Goal: Task Accomplishment & Management: Manage account settings

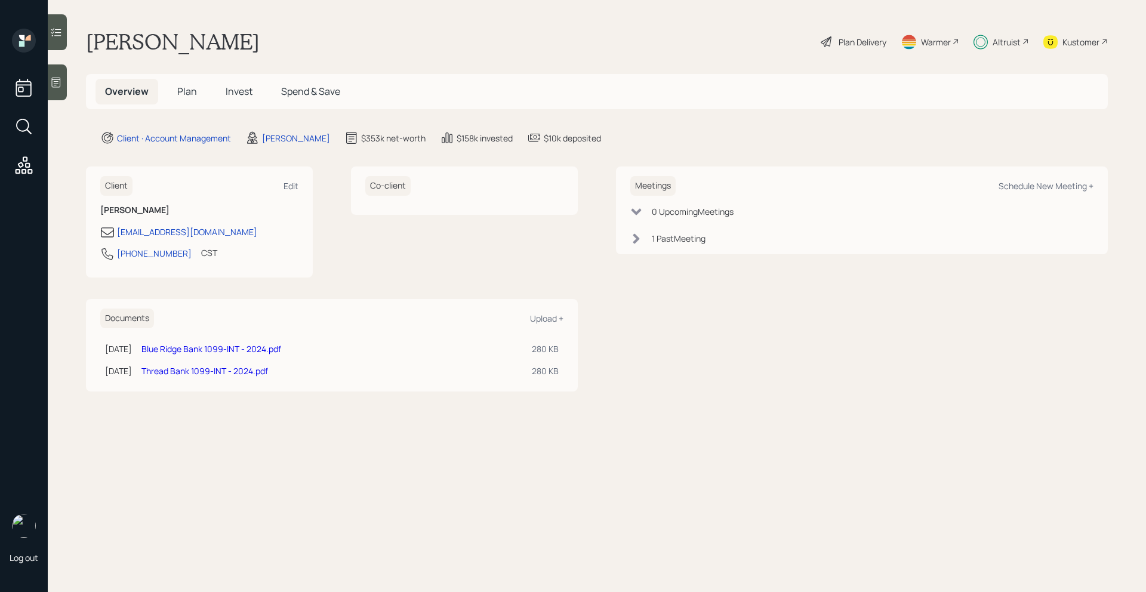
click at [241, 93] on span "Invest" at bounding box center [239, 91] width 27 height 13
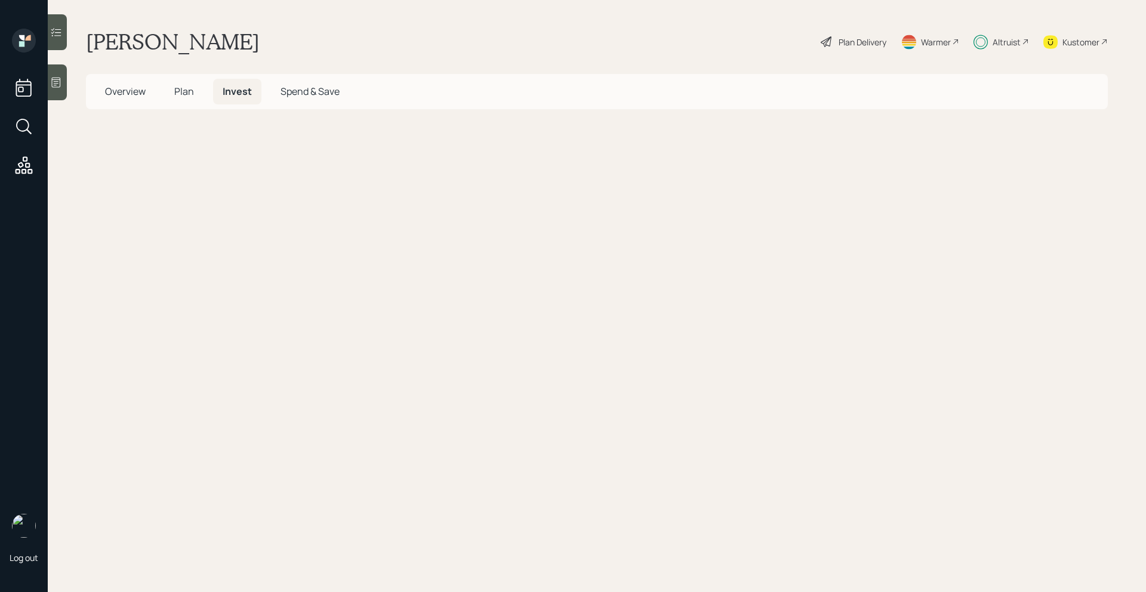
click at [341, 93] on h5 "Spend & Save" at bounding box center [310, 92] width 78 height 26
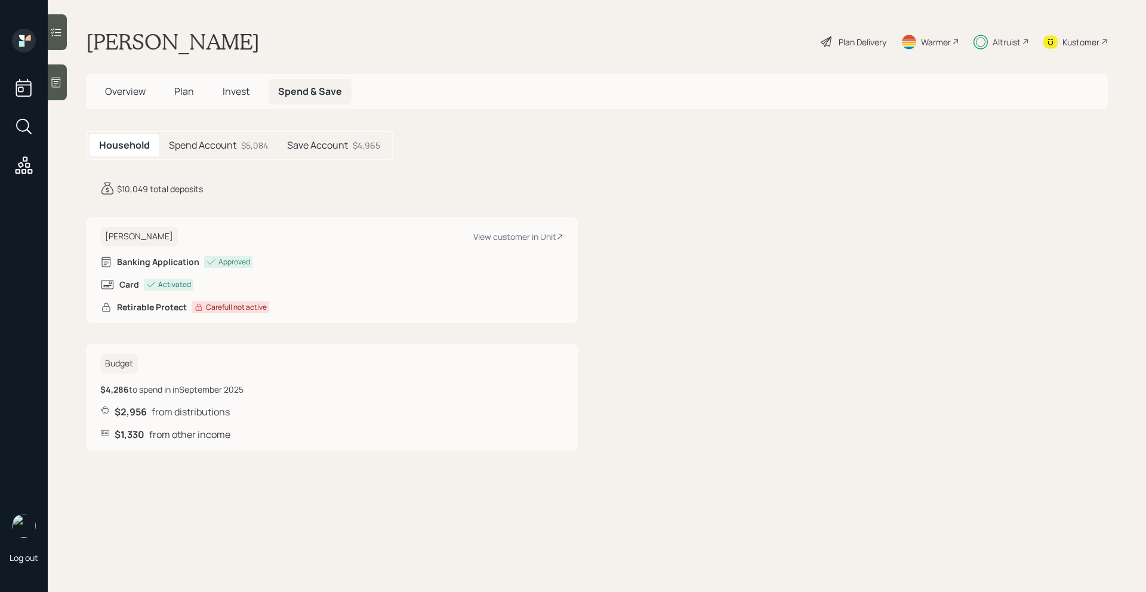
click at [324, 154] on div "Save Account $4,965" at bounding box center [333, 145] width 112 height 22
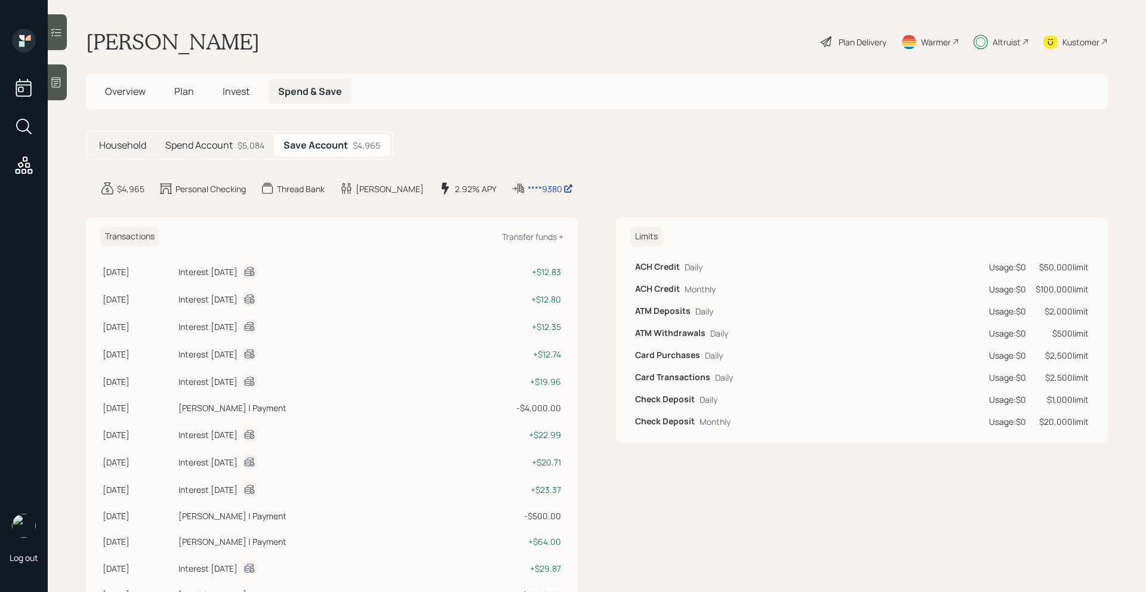
click at [244, 154] on div "Spend Account $5,084" at bounding box center [215, 145] width 118 height 22
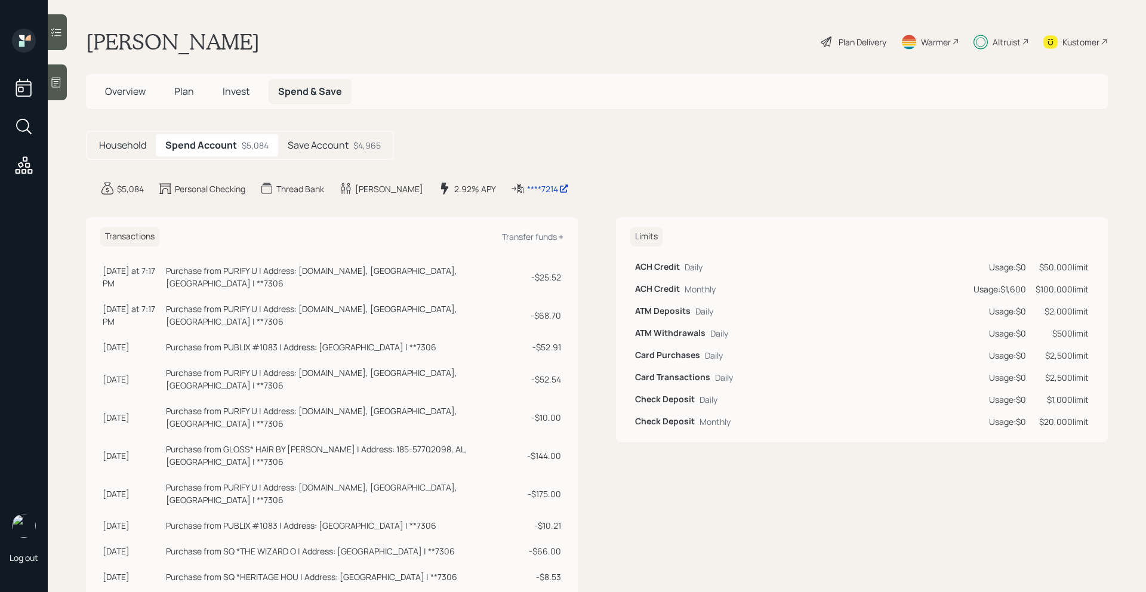
click at [1004, 41] on div "Altruist" at bounding box center [1006, 42] width 28 height 13
click at [188, 93] on span "Plan" at bounding box center [184, 91] width 20 height 13
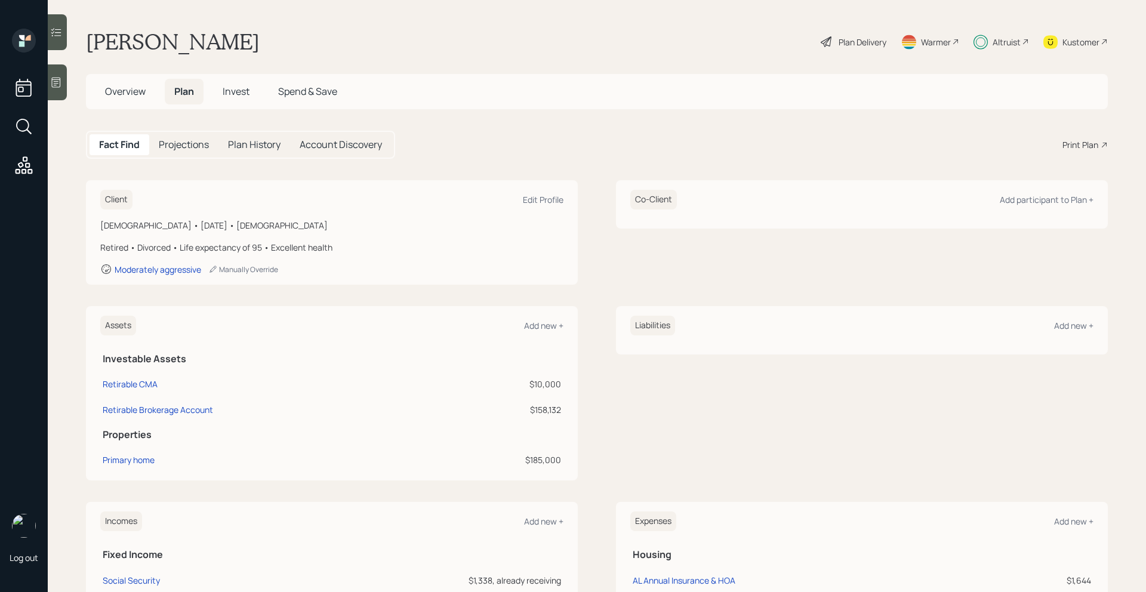
click at [238, 101] on h5 "Invest" at bounding box center [236, 92] width 46 height 26
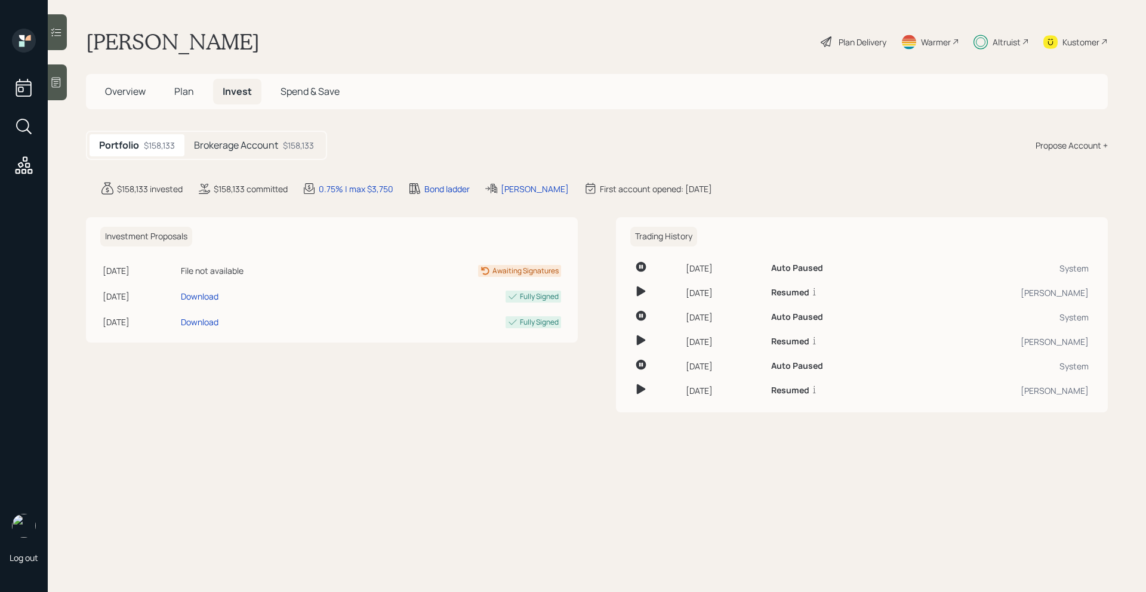
click at [182, 92] on span "Plan" at bounding box center [184, 91] width 20 height 13
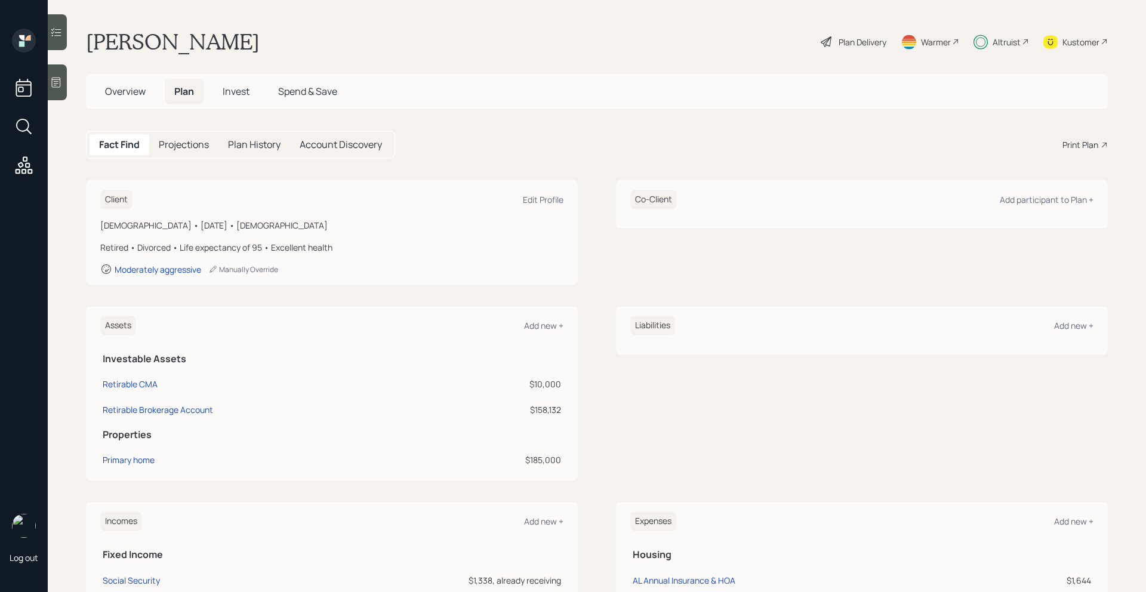
click at [231, 95] on span "Invest" at bounding box center [236, 91] width 27 height 13
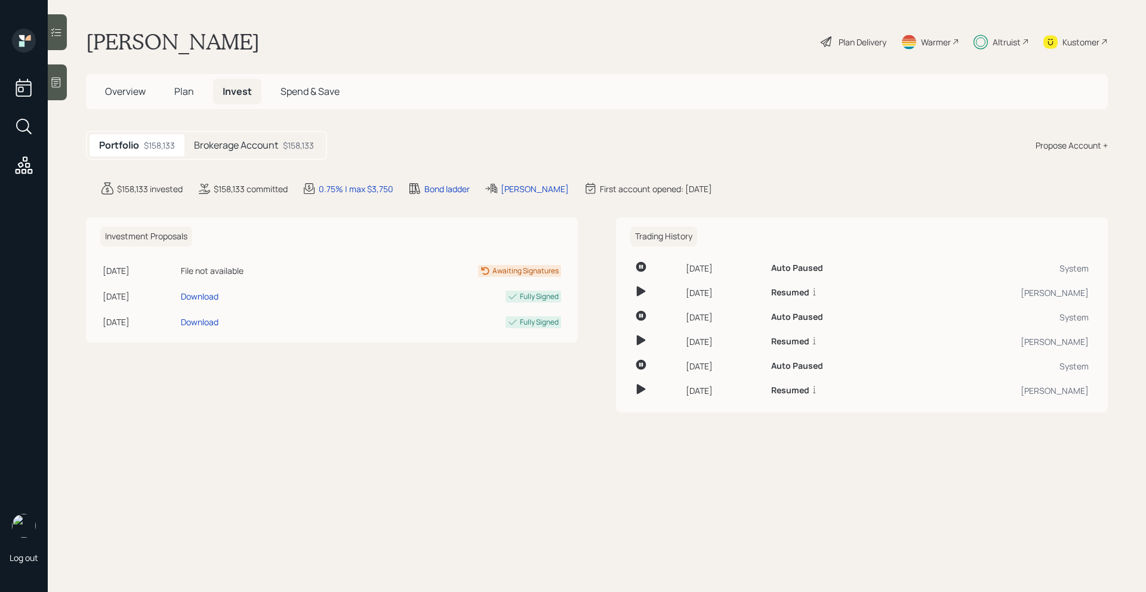
click at [844, 37] on div "Plan Delivery" at bounding box center [862, 42] width 48 height 13
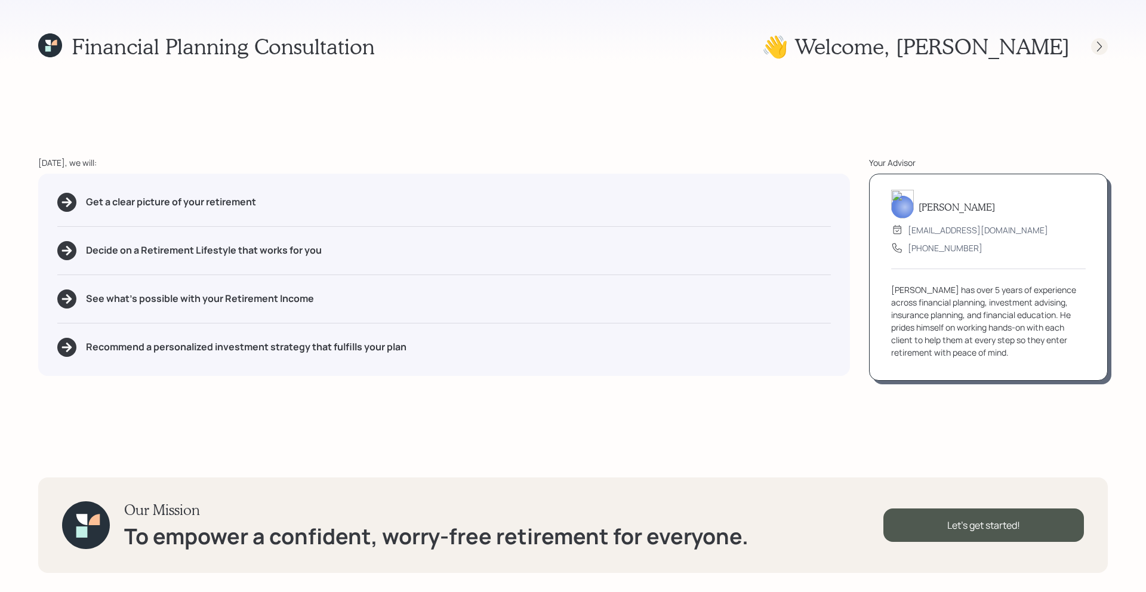
click at [1091, 51] on div at bounding box center [1099, 46] width 17 height 17
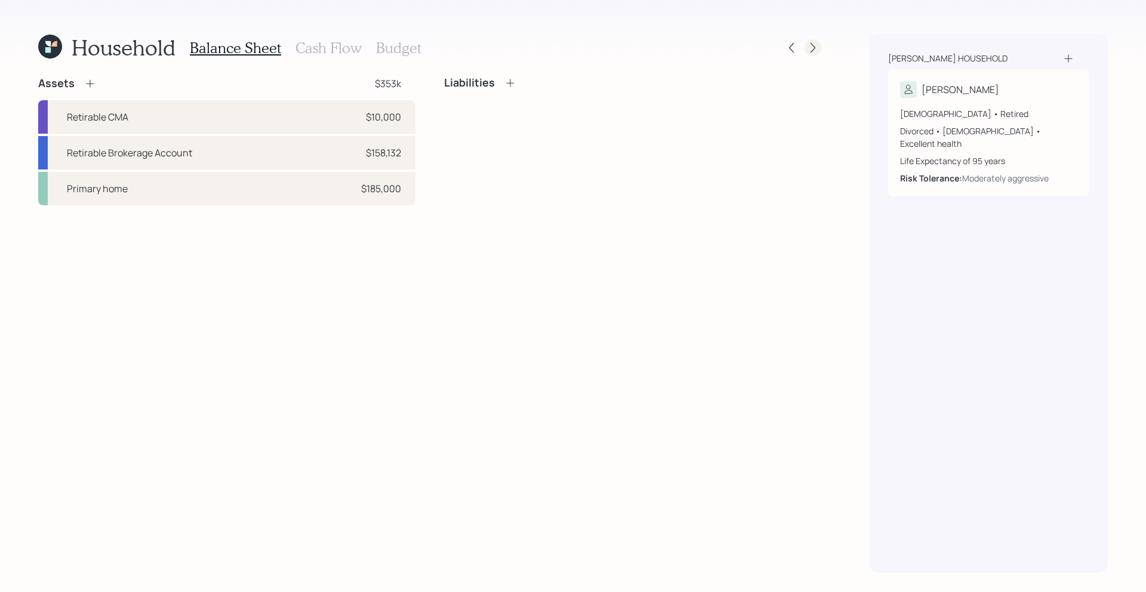
click at [812, 45] on icon at bounding box center [812, 48] width 5 height 10
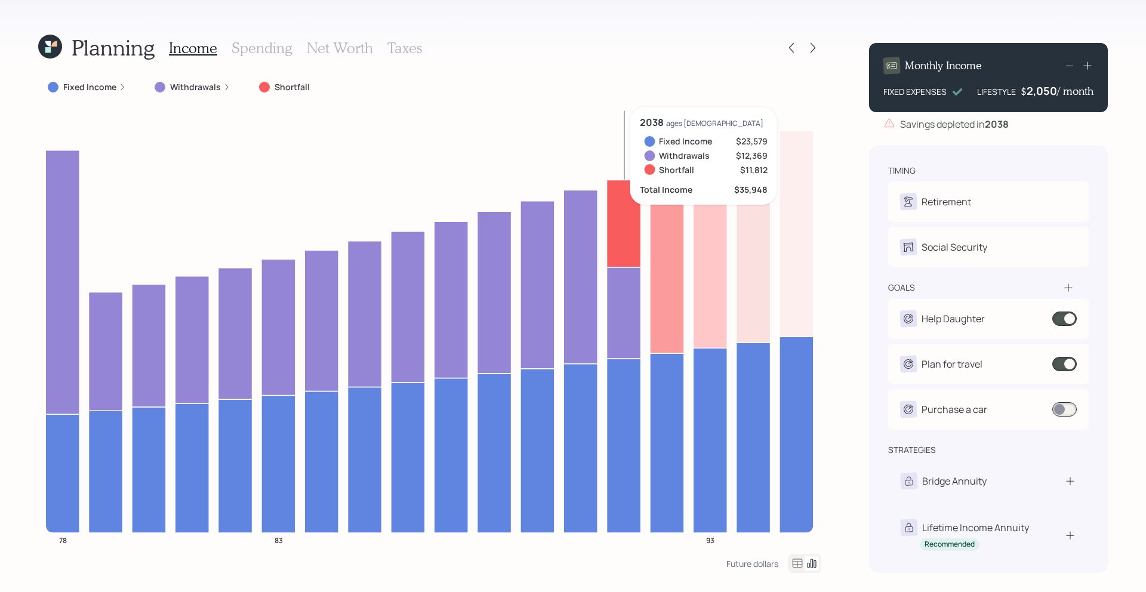
click at [621, 226] on icon at bounding box center [624, 223] width 34 height 87
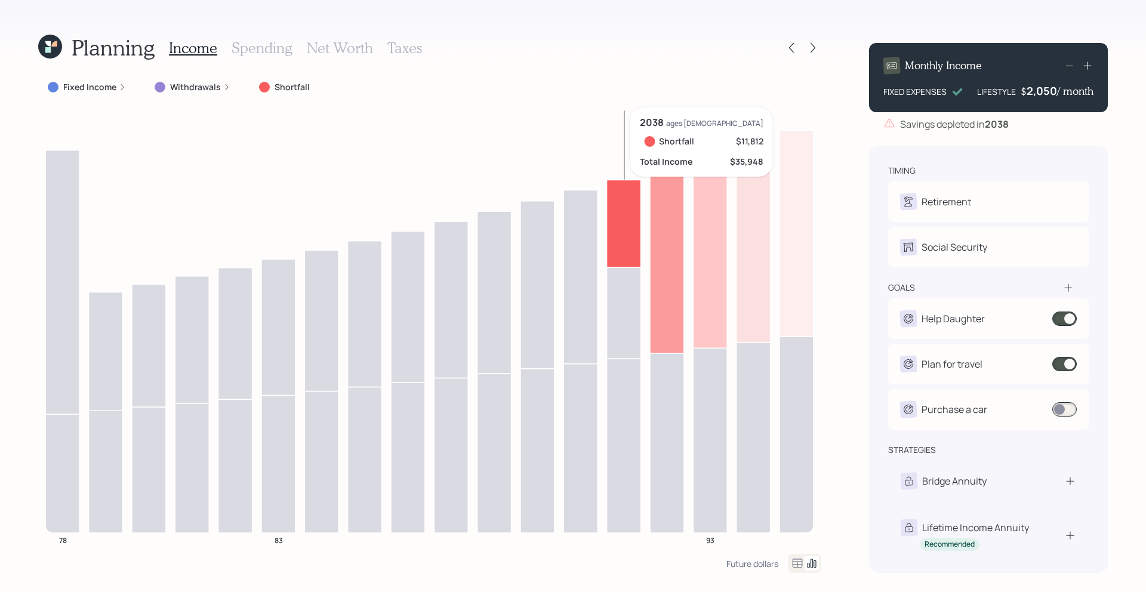
click at [629, 226] on icon at bounding box center [624, 223] width 34 height 87
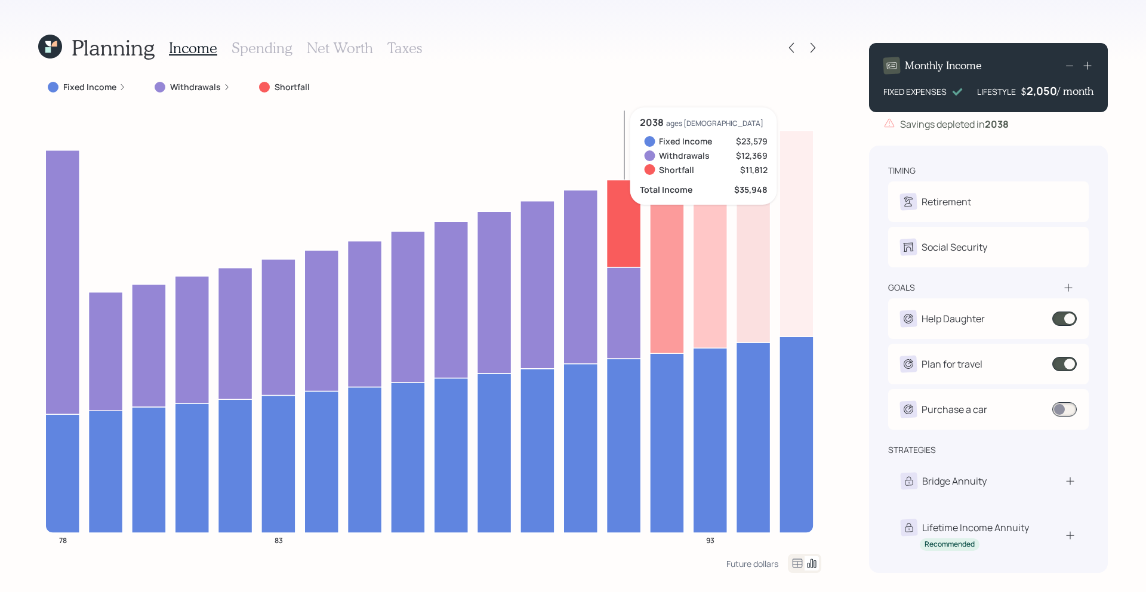
click at [629, 218] on icon at bounding box center [624, 223] width 34 height 87
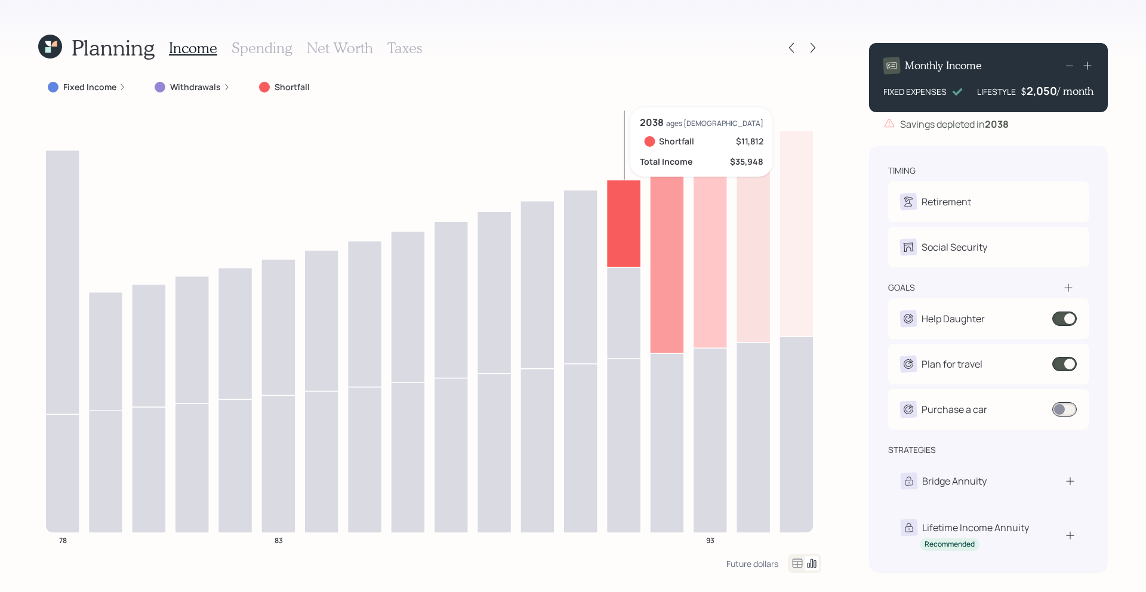
click at [629, 220] on icon at bounding box center [624, 223] width 34 height 87
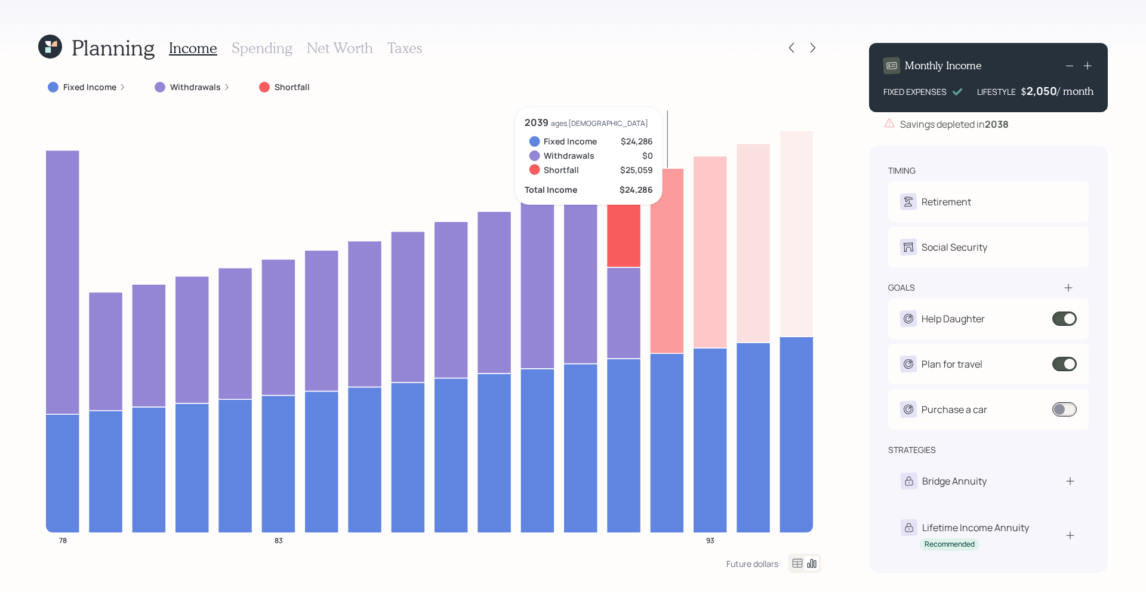
click at [658, 221] on icon at bounding box center [667, 260] width 34 height 185
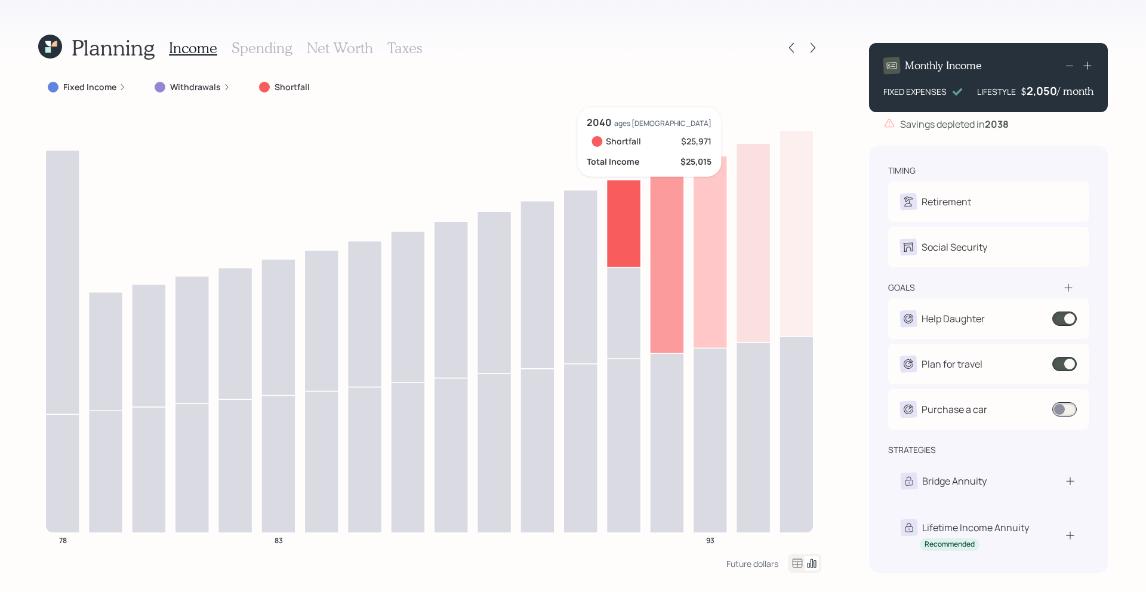
click at [704, 217] on icon at bounding box center [710, 252] width 34 height 192
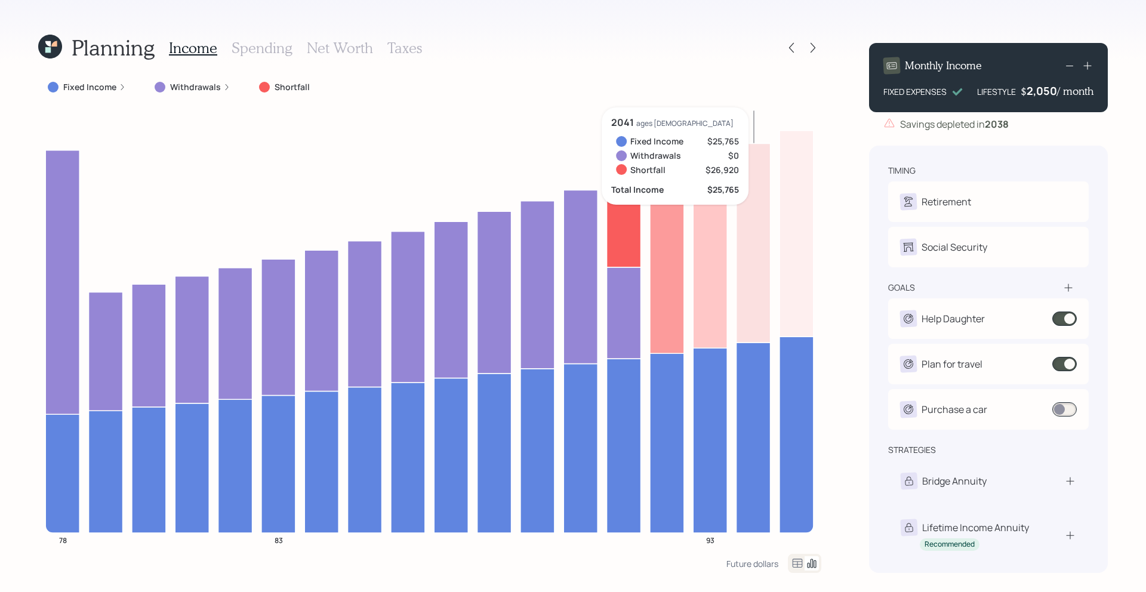
click at [751, 209] on icon at bounding box center [753, 242] width 34 height 199
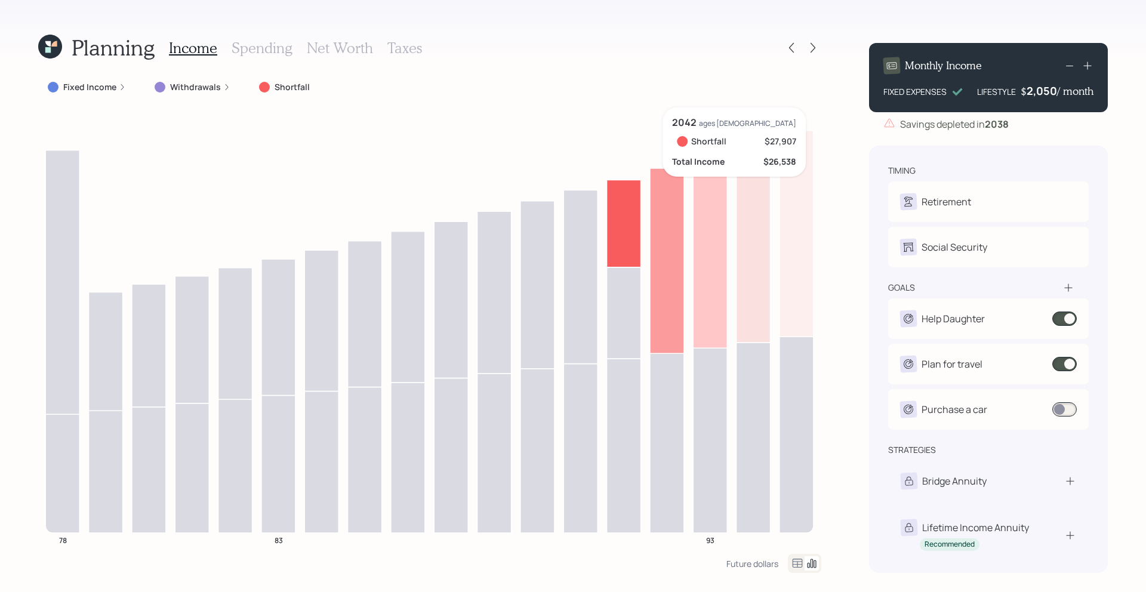
click at [801, 209] on icon at bounding box center [796, 233] width 34 height 206
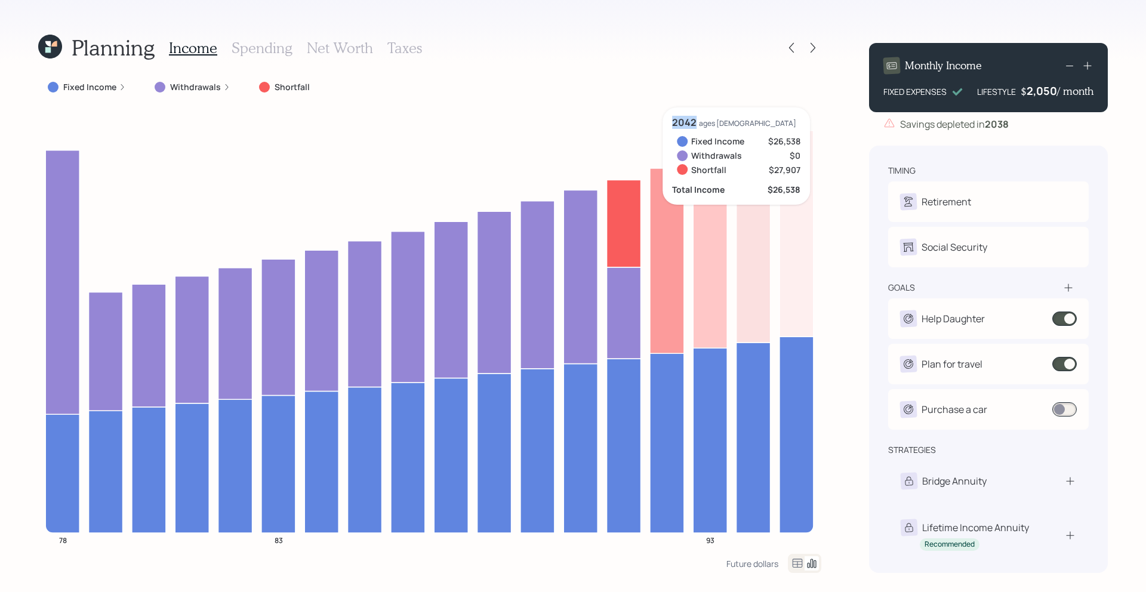
click at [801, 209] on icon at bounding box center [796, 233] width 34 height 206
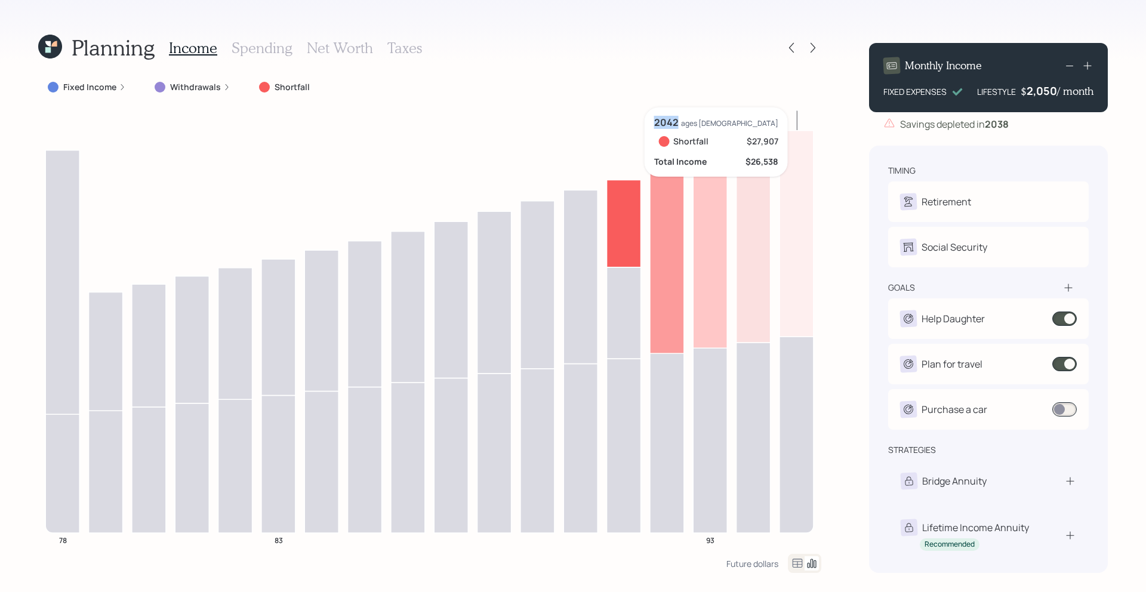
click at [801, 209] on icon at bounding box center [796, 233] width 34 height 206
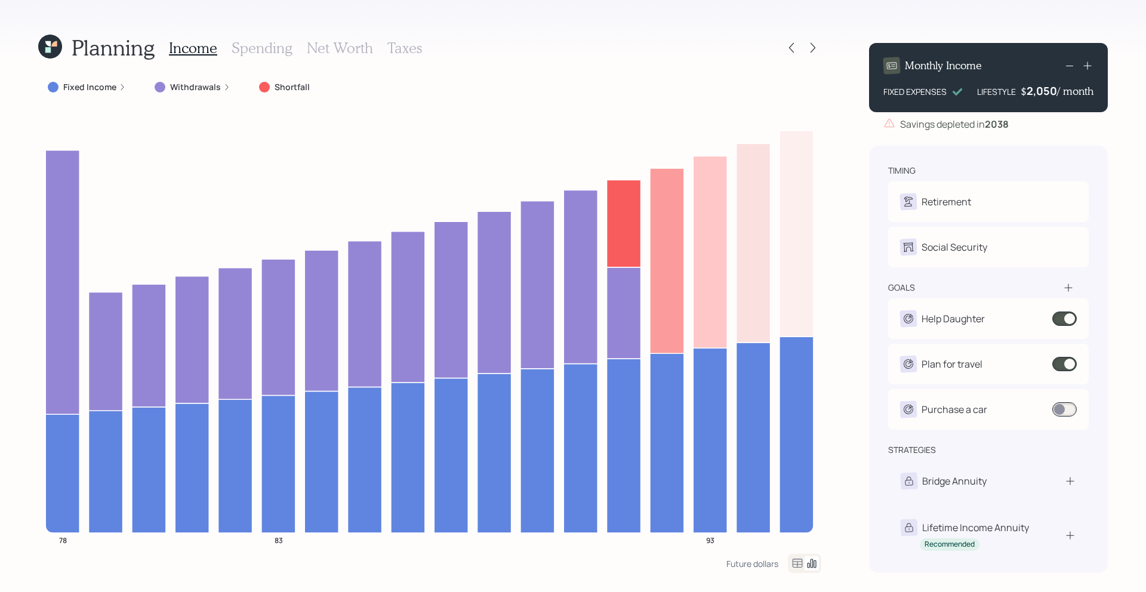
click at [1067, 289] on icon at bounding box center [1068, 288] width 12 height 12
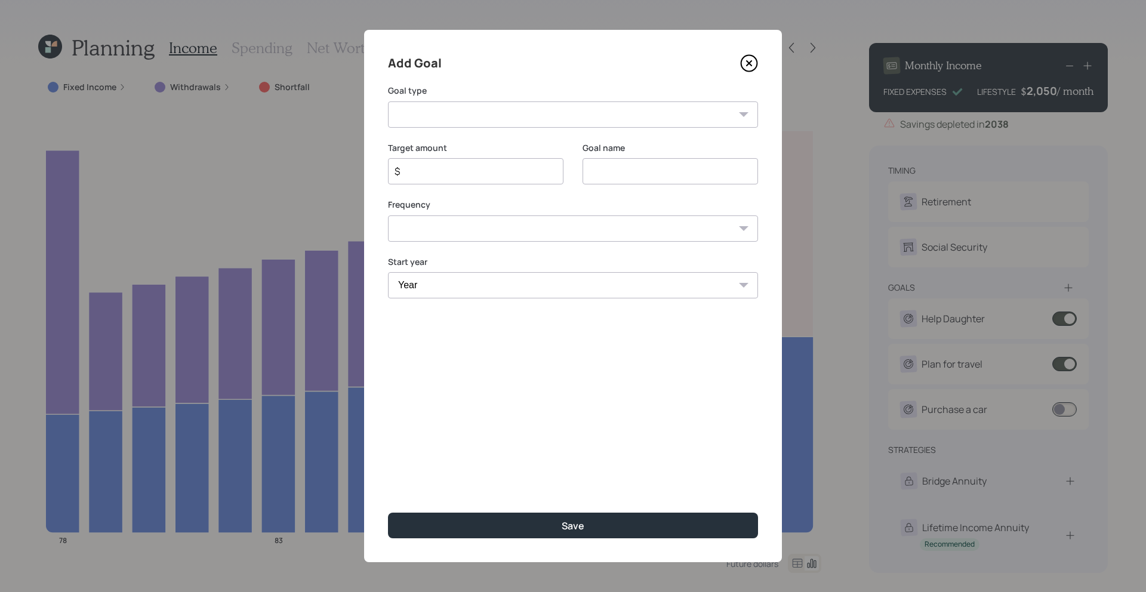
click at [529, 101] on div "Create an emergency fund Donate to charity Purchase a home Make a purchase Supp…" at bounding box center [573, 114] width 370 height 26
click at [529, 116] on select "Create an emergency fund Donate to charity Purchase a home Make a purchase Supp…" at bounding box center [573, 114] width 370 height 26
select select "other"
click at [388, 101] on select "Create an emergency fund Donate to charity Purchase a home Make a purchase Supp…" at bounding box center [573, 114] width 370 height 26
click at [653, 178] on input "Other" at bounding box center [669, 171] width 175 height 26
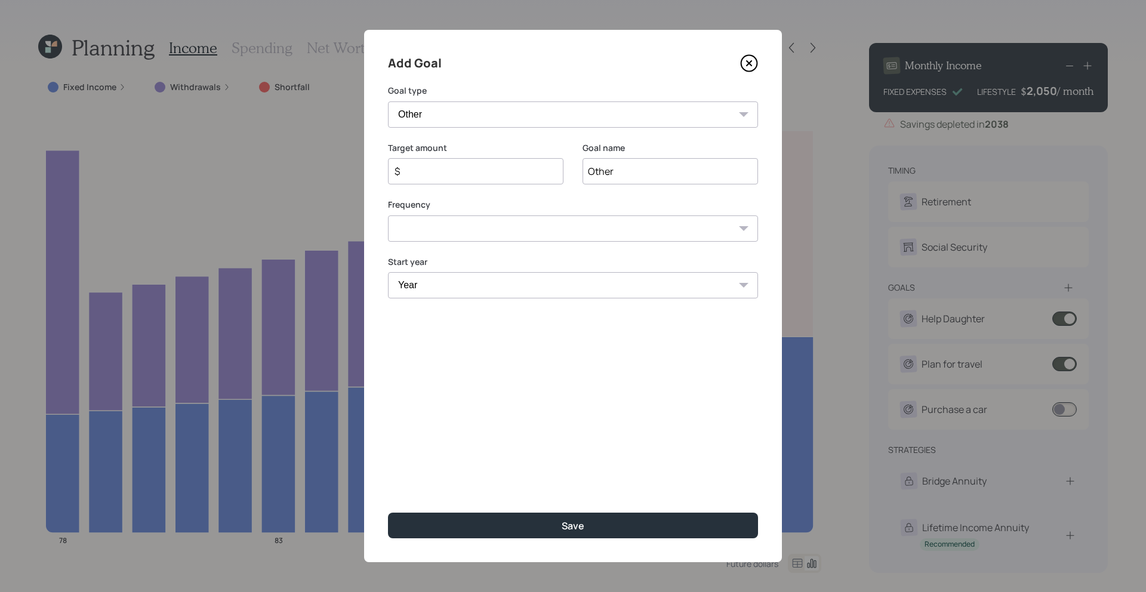
click at [653, 178] on input "Other" at bounding box center [669, 171] width 175 height 26
type input "Distribution request in 9/30"
click at [504, 176] on input "$" at bounding box center [470, 171] width 155 height 14
type input "$ 2,000"
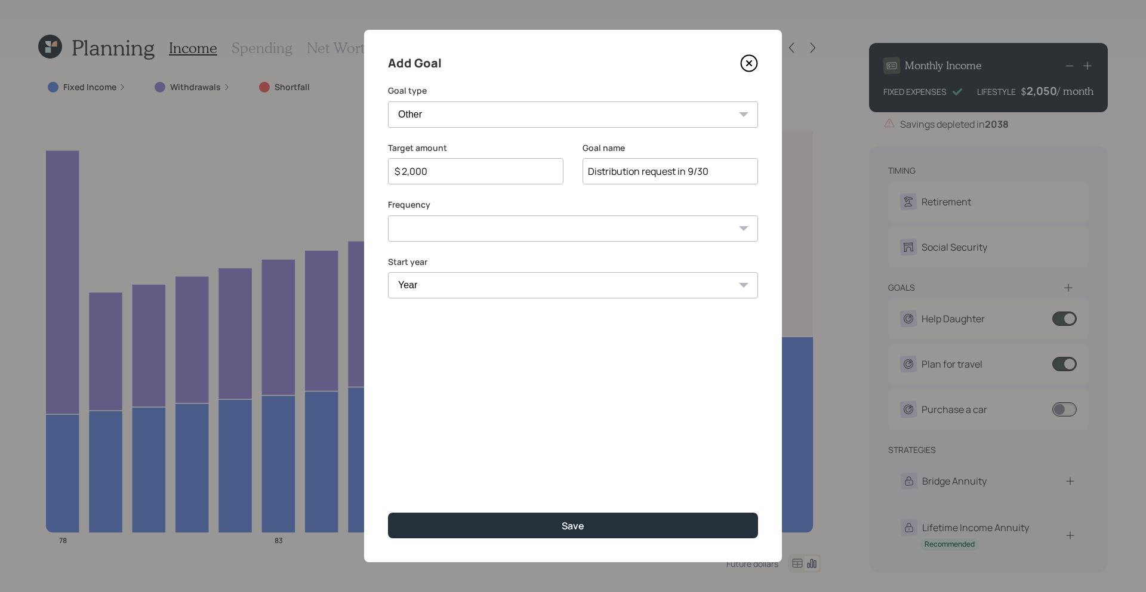
click at [534, 233] on select "One time Every 1 year Every 2 years Every 3 years Every 4 years Every 5 years E…" at bounding box center [573, 228] width 370 height 26
select select "0"
click at [388, 215] on select "One time Every 1 year Every 2 years Every 3 years Every 4 years Every 5 years E…" at bounding box center [573, 228] width 370 height 26
click at [511, 294] on select "Year 2025 2026 2027 2028 2029 2030 2031 2032 2033 2034 2035 2036 2037 2038 2039…" at bounding box center [573, 285] width 370 height 26
select select "2025"
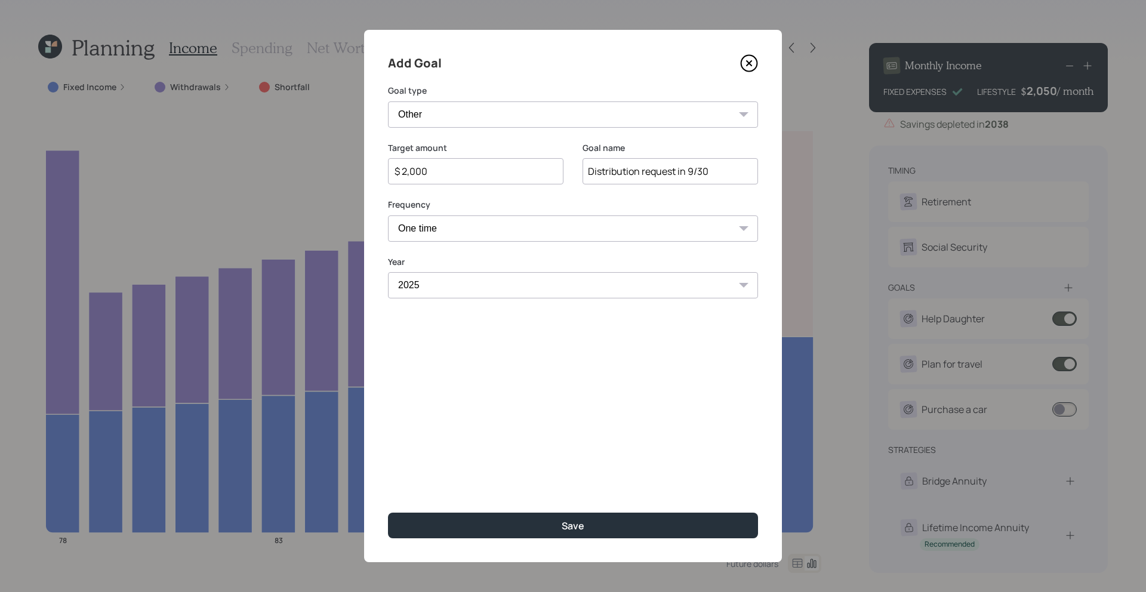
click at [388, 272] on select "Year 2025 2026 2027 2028 2029 2030 2031 2032 2033 2034 2035 2036 2037 2038 2039…" at bounding box center [573, 285] width 370 height 26
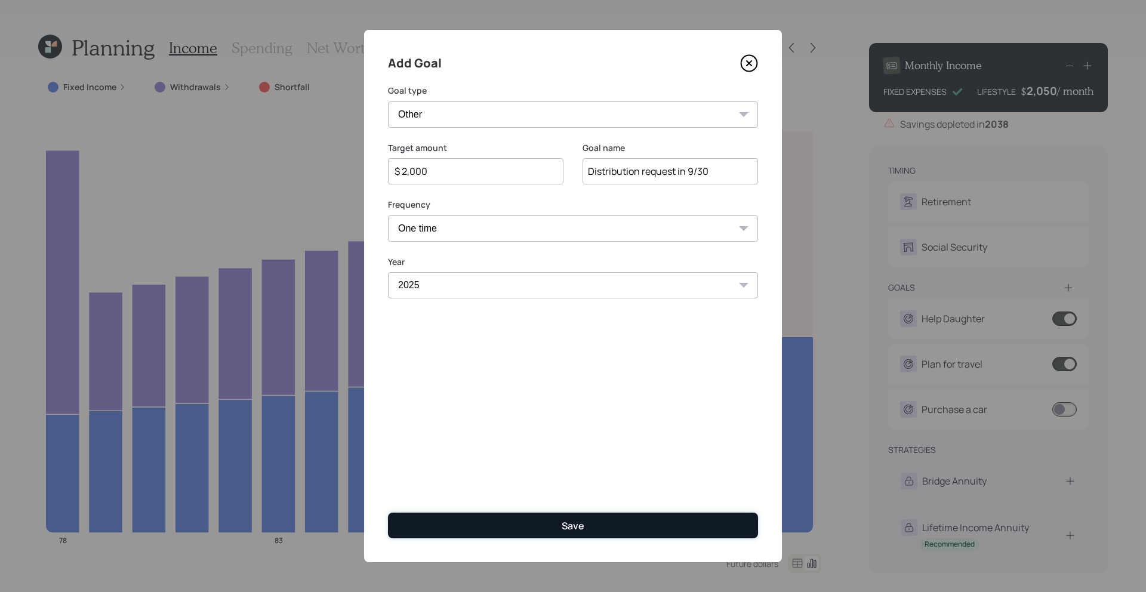
click at [501, 530] on button "Save" at bounding box center [573, 526] width 370 height 26
type input "$"
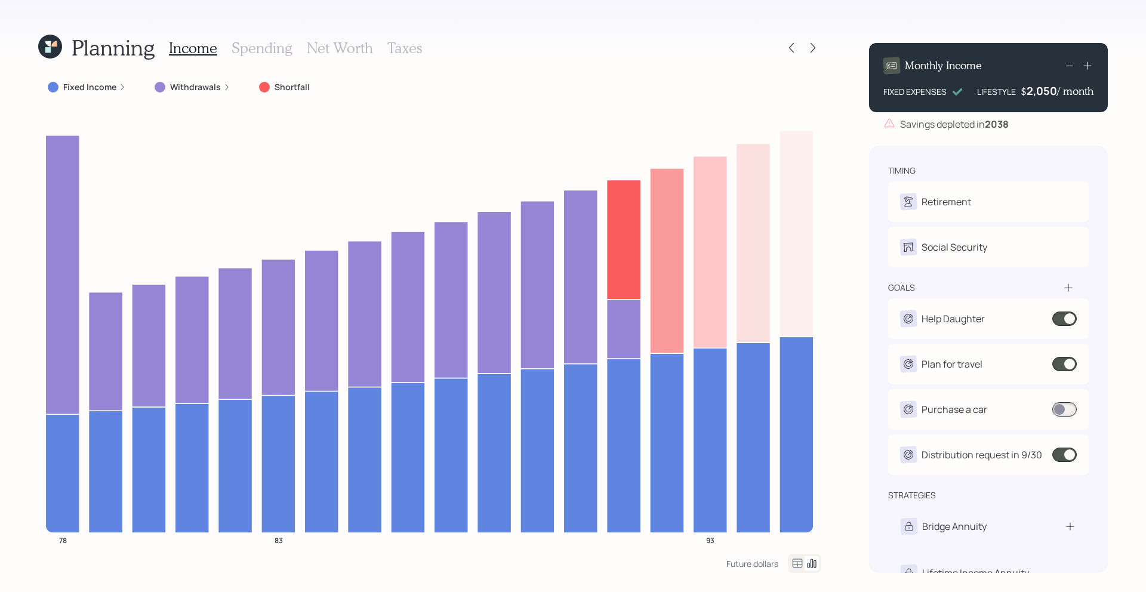
click at [60, 37] on icon at bounding box center [50, 47] width 30 height 30
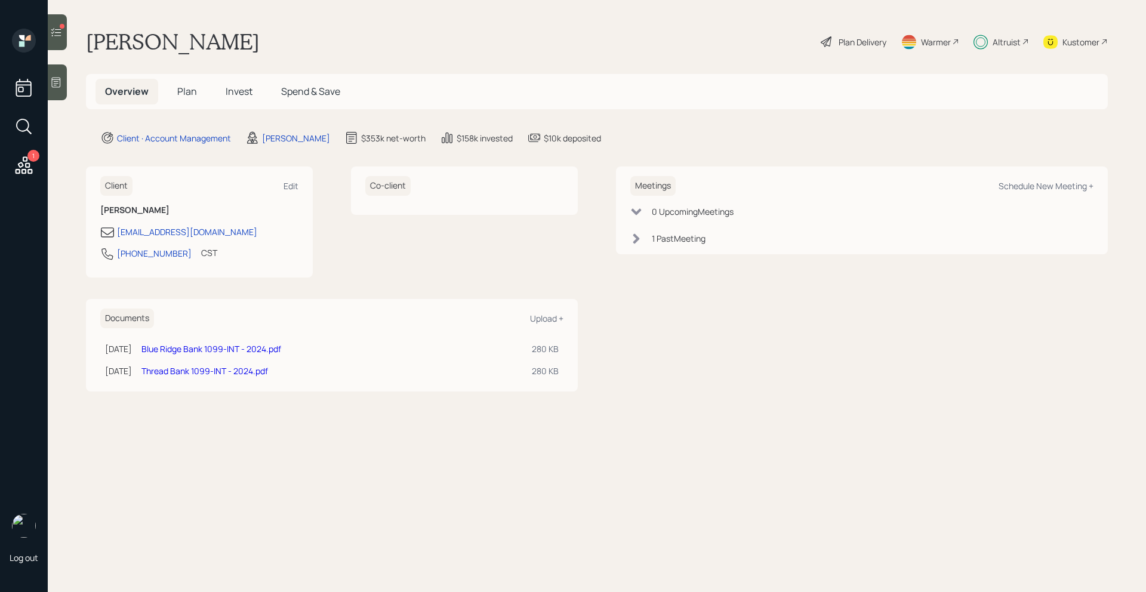
click at [174, 88] on h5 "Plan" at bounding box center [187, 92] width 39 height 26
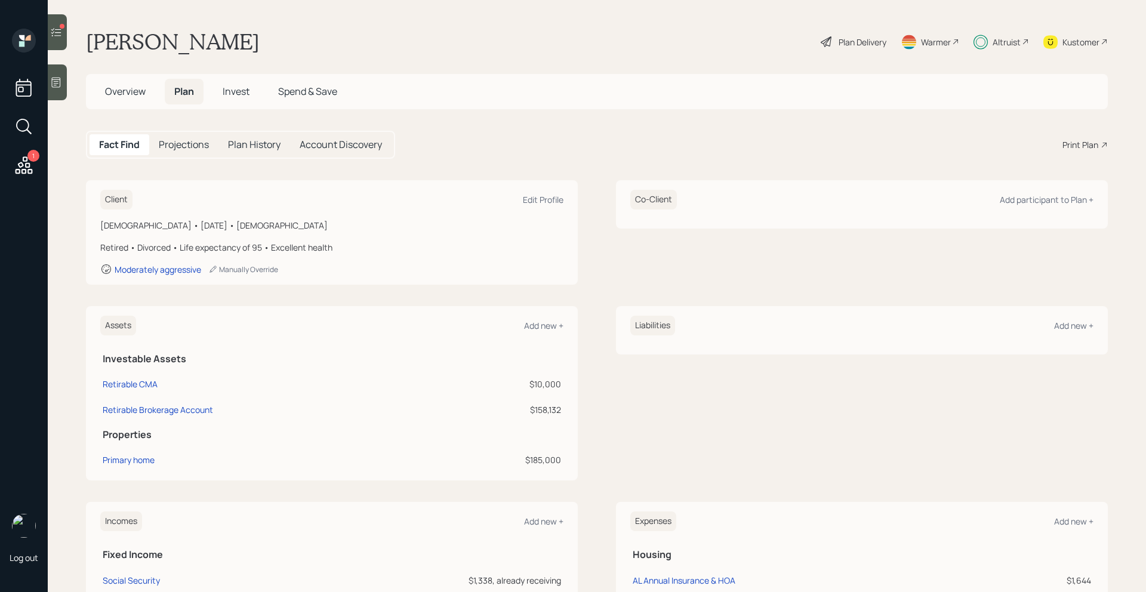
click at [240, 84] on h5 "Invest" at bounding box center [236, 92] width 46 height 26
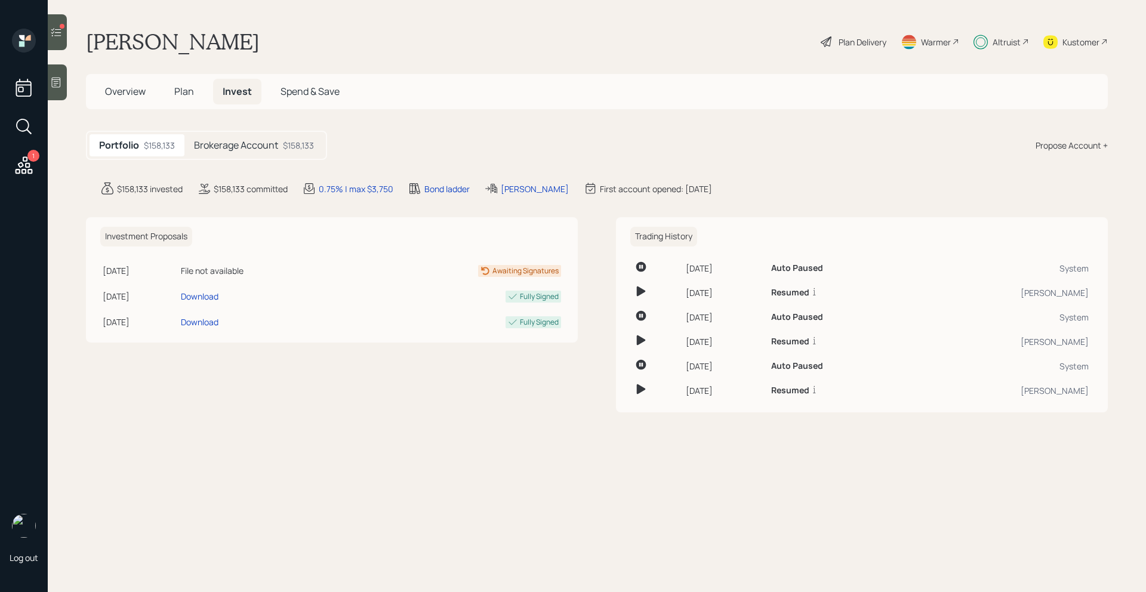
click at [311, 146] on div "$158,133" at bounding box center [298, 145] width 31 height 13
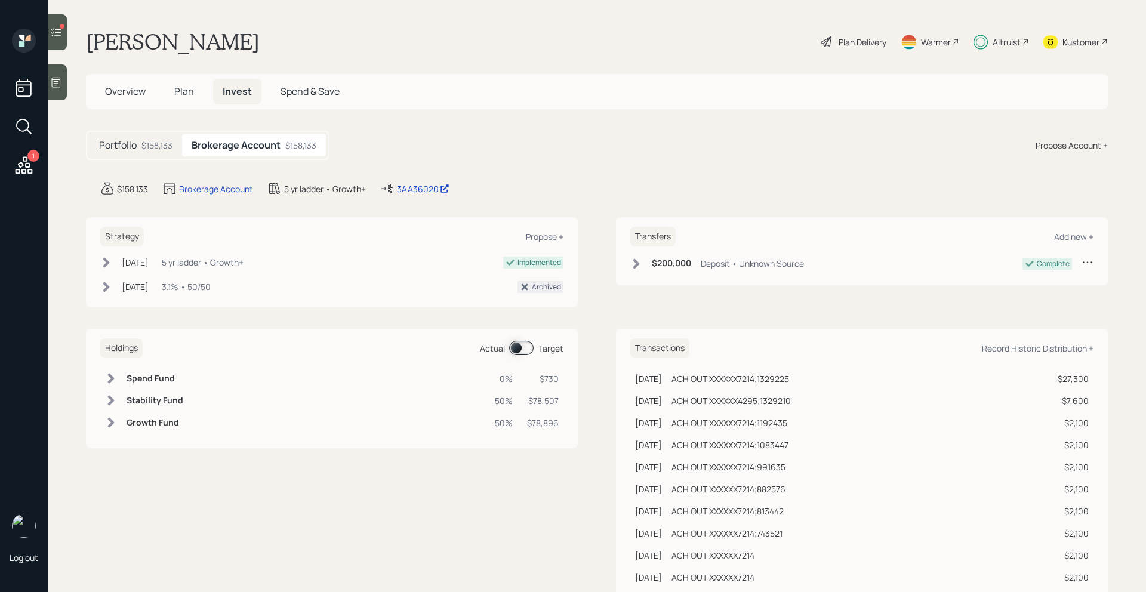
click at [529, 356] on div "Holdings Actual Target" at bounding box center [331, 348] width 463 height 20
click at [527, 351] on span at bounding box center [521, 348] width 24 height 14
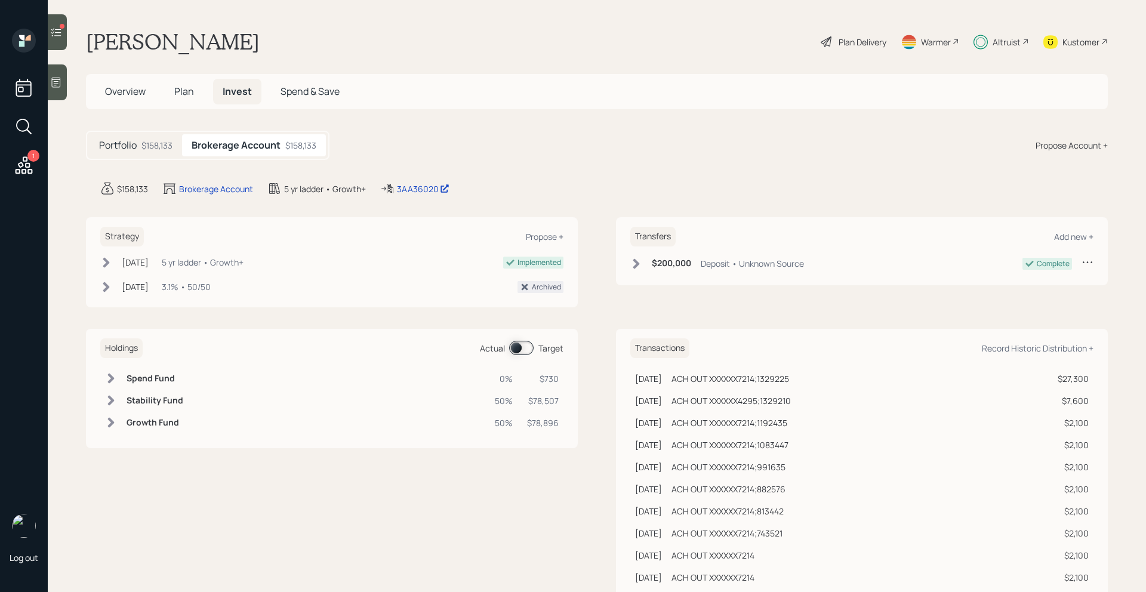
click at [183, 94] on span "Plan" at bounding box center [184, 91] width 20 height 13
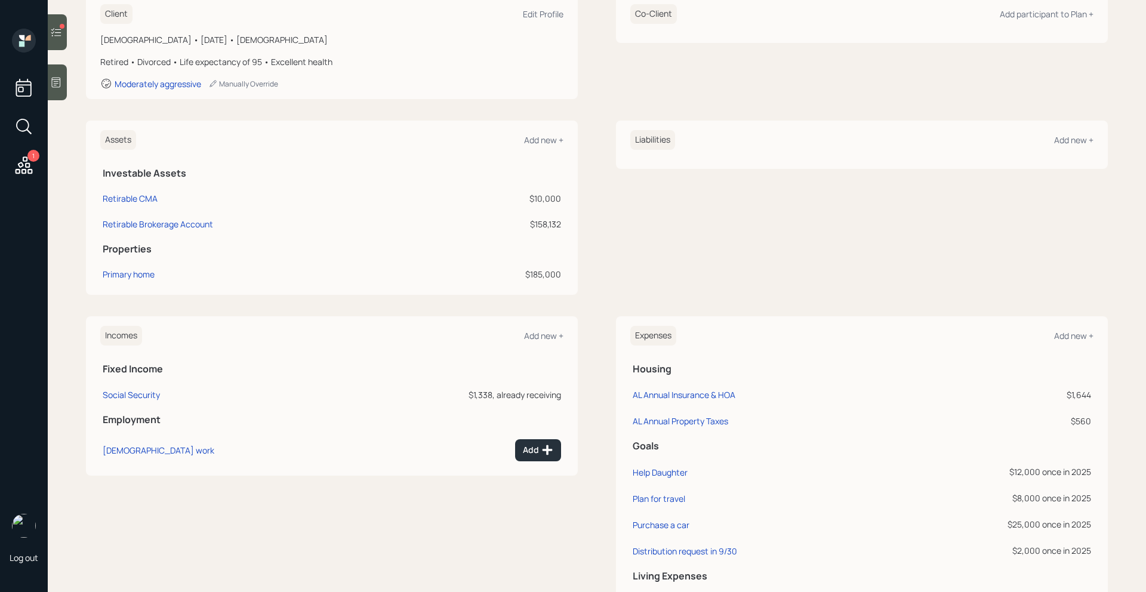
scroll to position [331, 0]
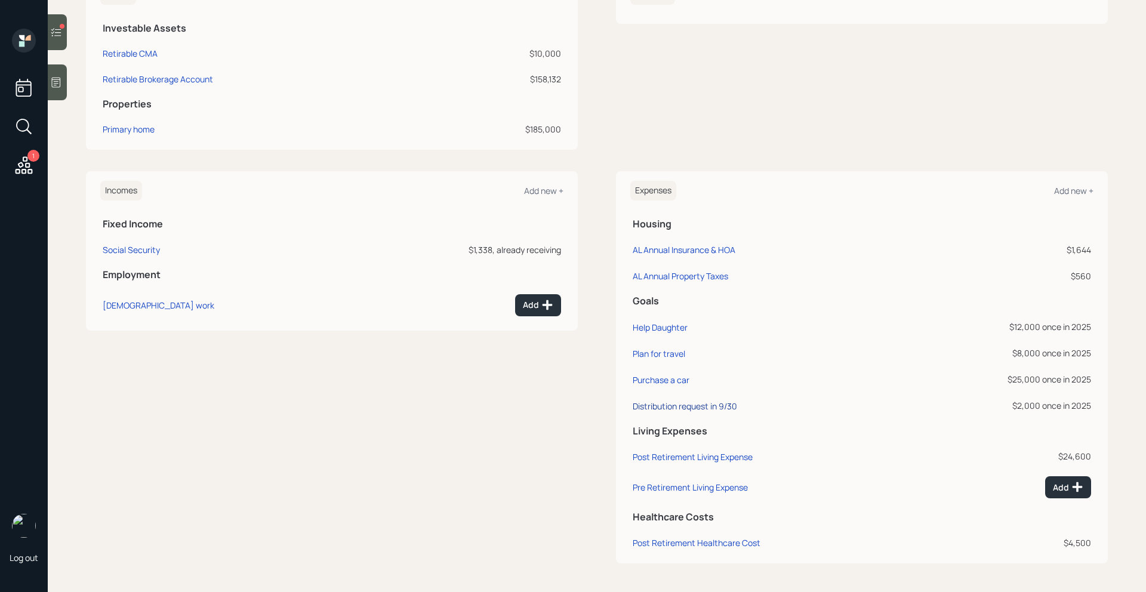
click at [678, 408] on div "Distribution request in 9/30" at bounding box center [684, 405] width 104 height 11
select select "0"
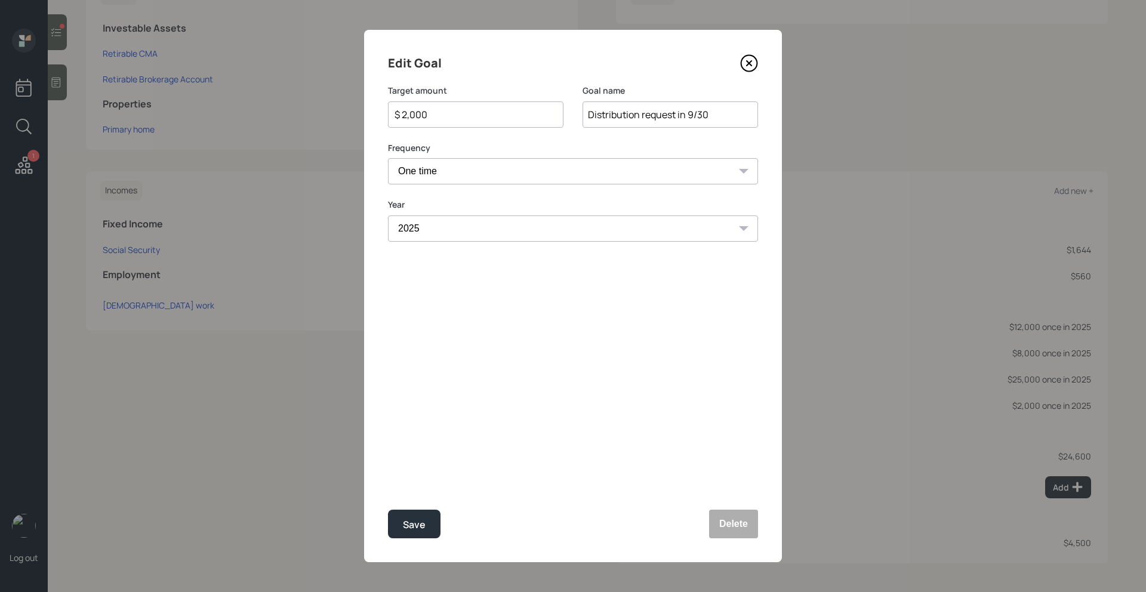
click at [493, 116] on input "$ 2,000" at bounding box center [470, 114] width 155 height 14
click at [419, 521] on div "Save" at bounding box center [414, 525] width 23 height 16
type input "$ 2,000"
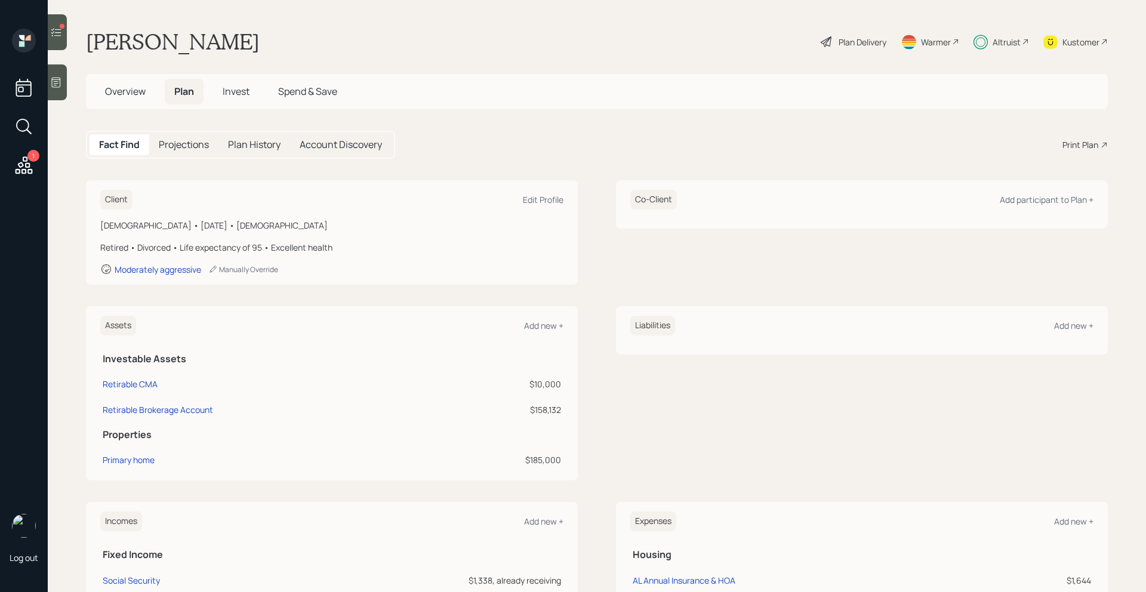
click at [229, 97] on span "Invest" at bounding box center [236, 91] width 27 height 13
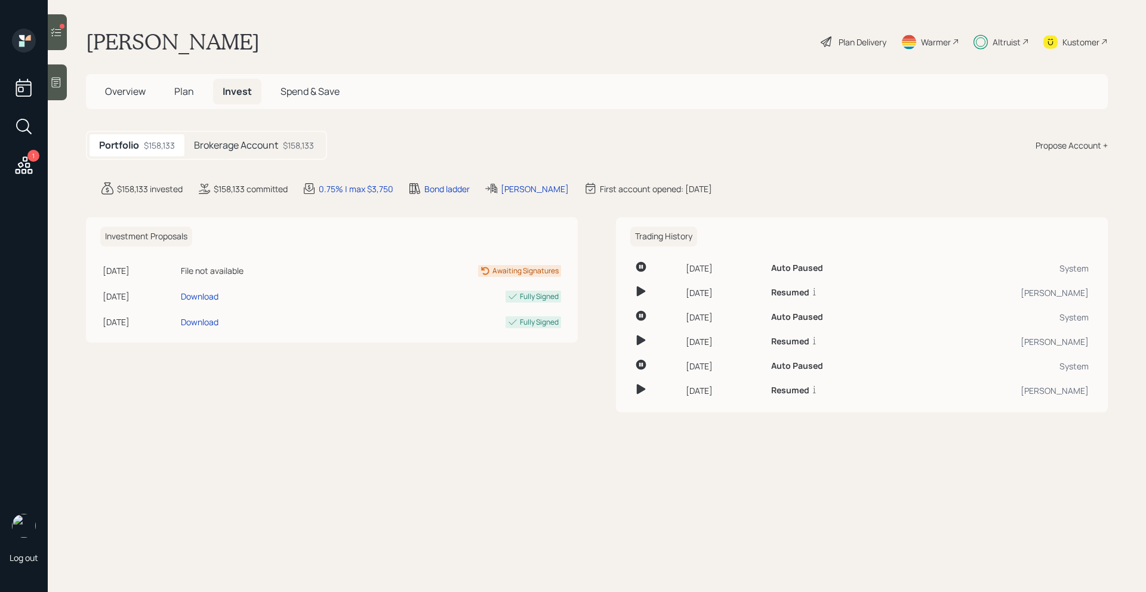
click at [317, 152] on div "Brokerage Account $158,133" at bounding box center [253, 145] width 139 height 22
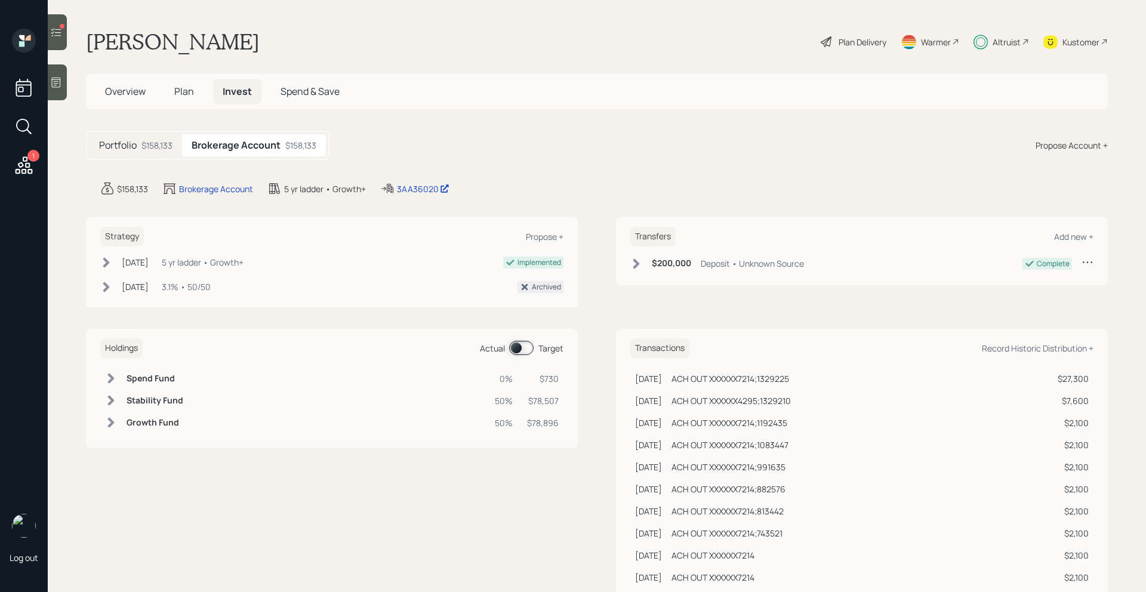
click at [508, 348] on div "Actual Target" at bounding box center [522, 348] width 84 height 14
click at [529, 348] on span at bounding box center [521, 348] width 24 height 14
click at [143, 95] on span "Overview" at bounding box center [125, 91] width 41 height 13
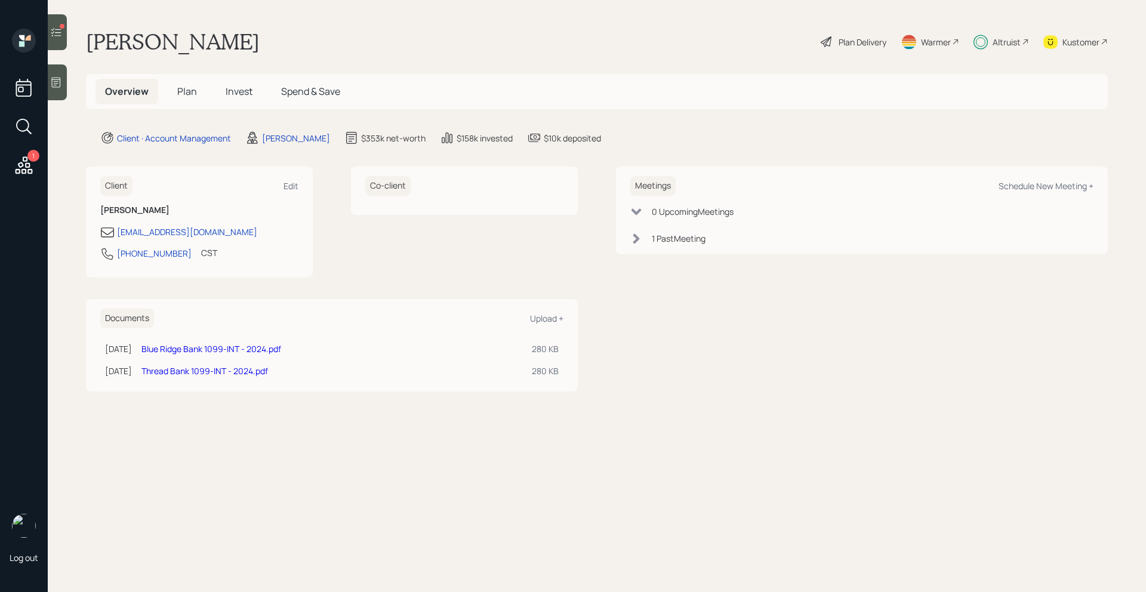
click at [195, 89] on span "Plan" at bounding box center [187, 91] width 20 height 13
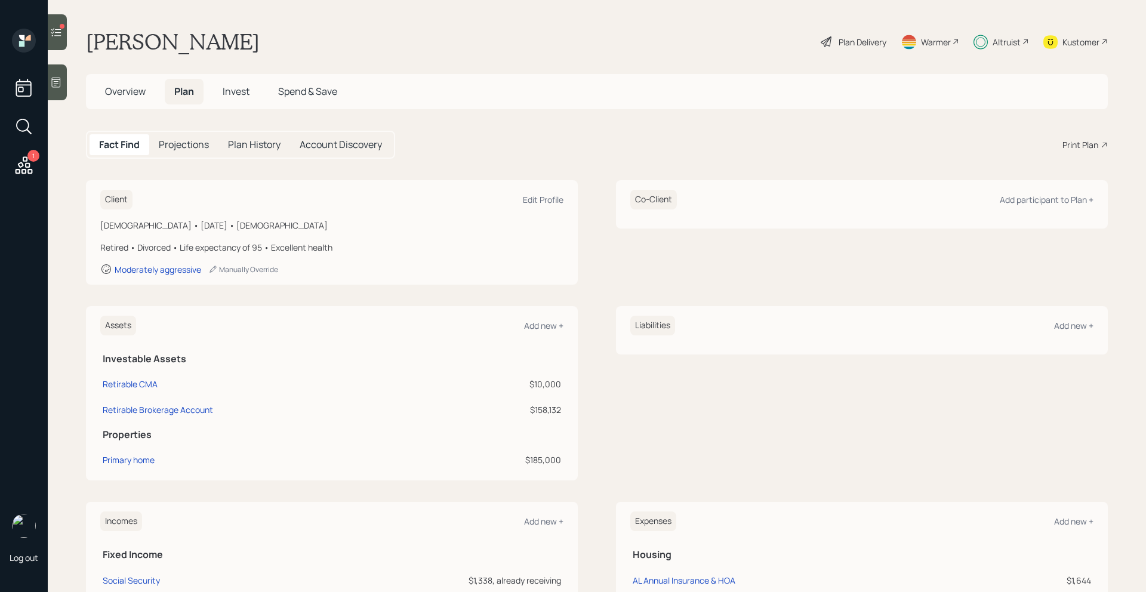
click at [129, 91] on span "Overview" at bounding box center [125, 91] width 41 height 13
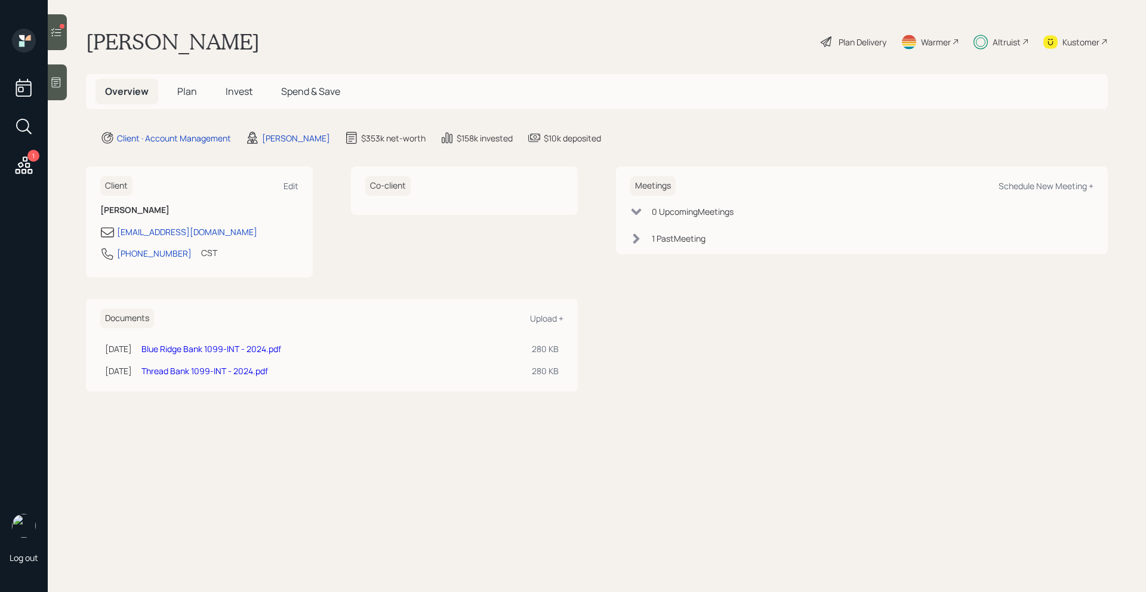
click at [184, 92] on span "Plan" at bounding box center [187, 91] width 20 height 13
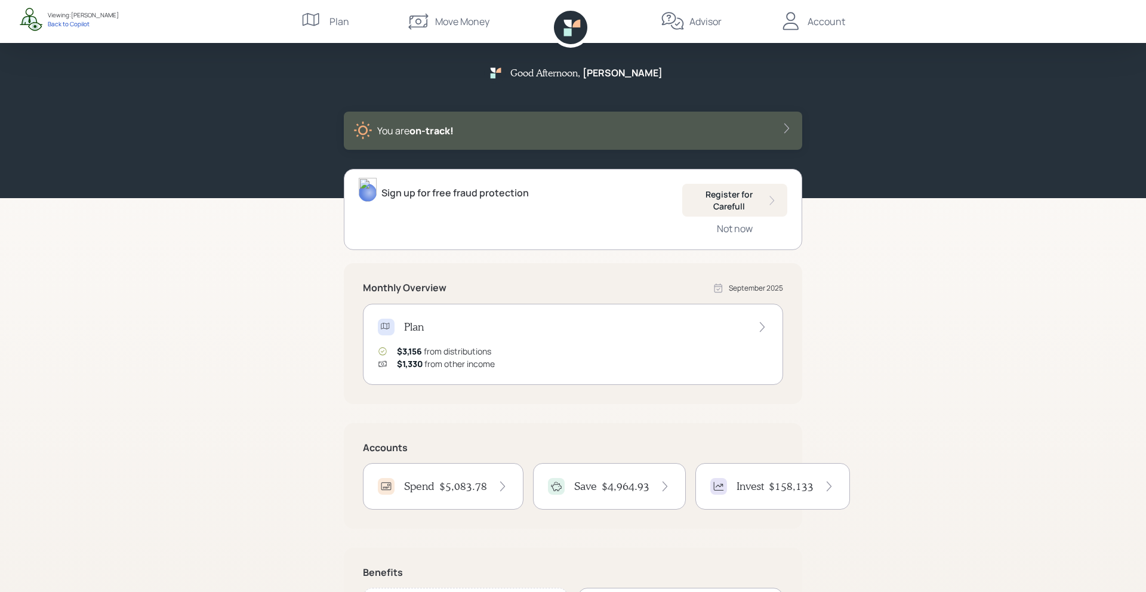
click at [507, 328] on div "Plan" at bounding box center [573, 327] width 390 height 17
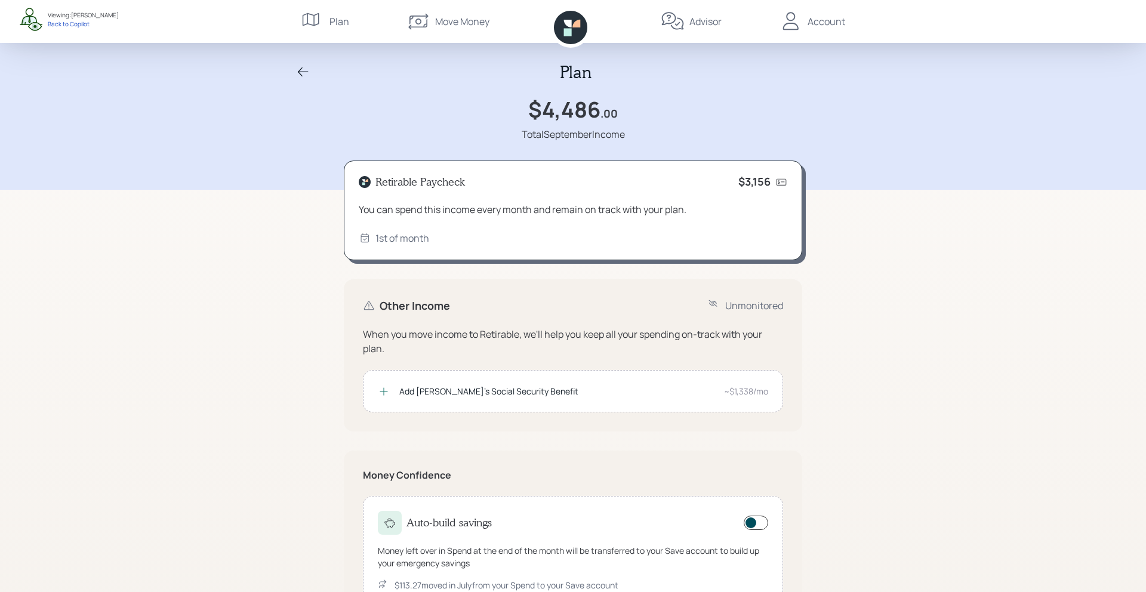
click at [310, 70] on div "Plan" at bounding box center [572, 72] width 573 height 20
click at [289, 73] on div "Plan" at bounding box center [572, 72] width 573 height 20
click at [301, 69] on icon at bounding box center [303, 71] width 11 height 9
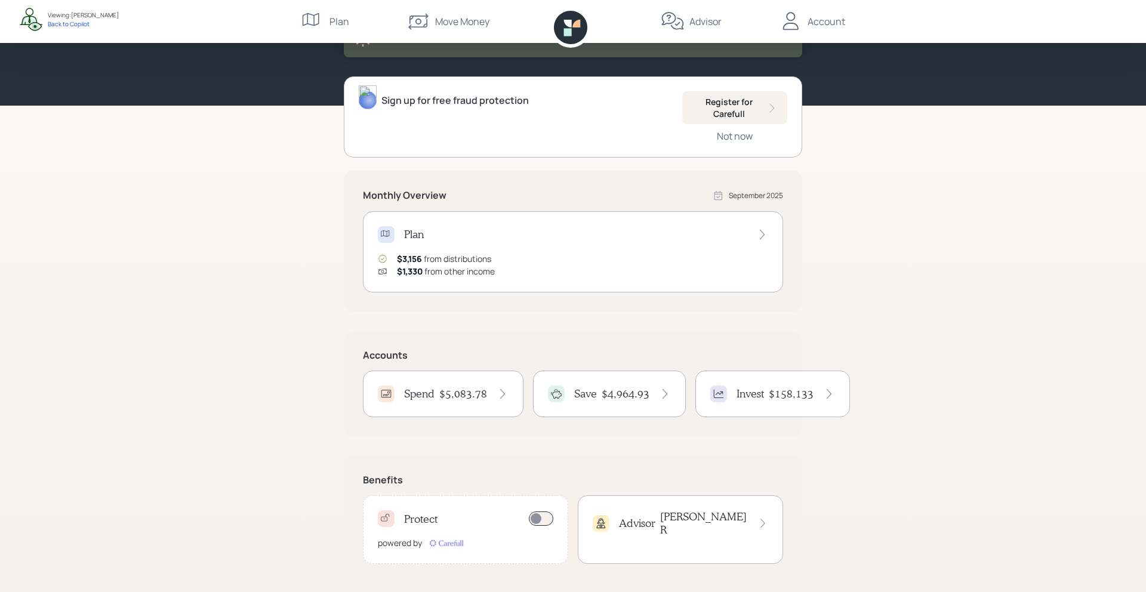
scroll to position [103, 0]
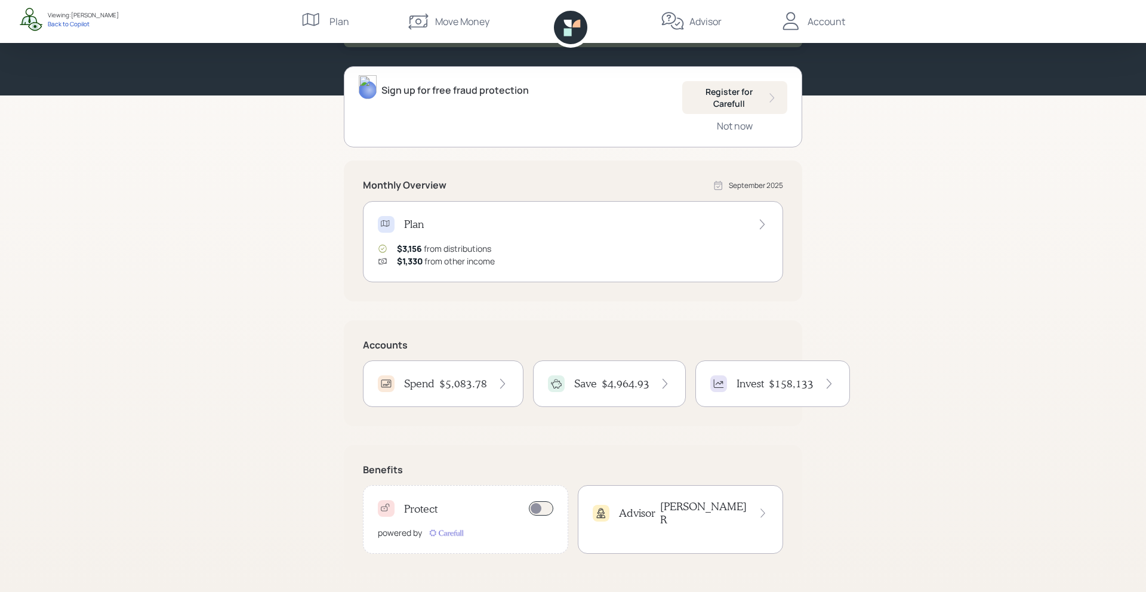
click at [446, 274] on div "Plan $3,156 from distributions $1,330 from other income" at bounding box center [573, 241] width 420 height 81
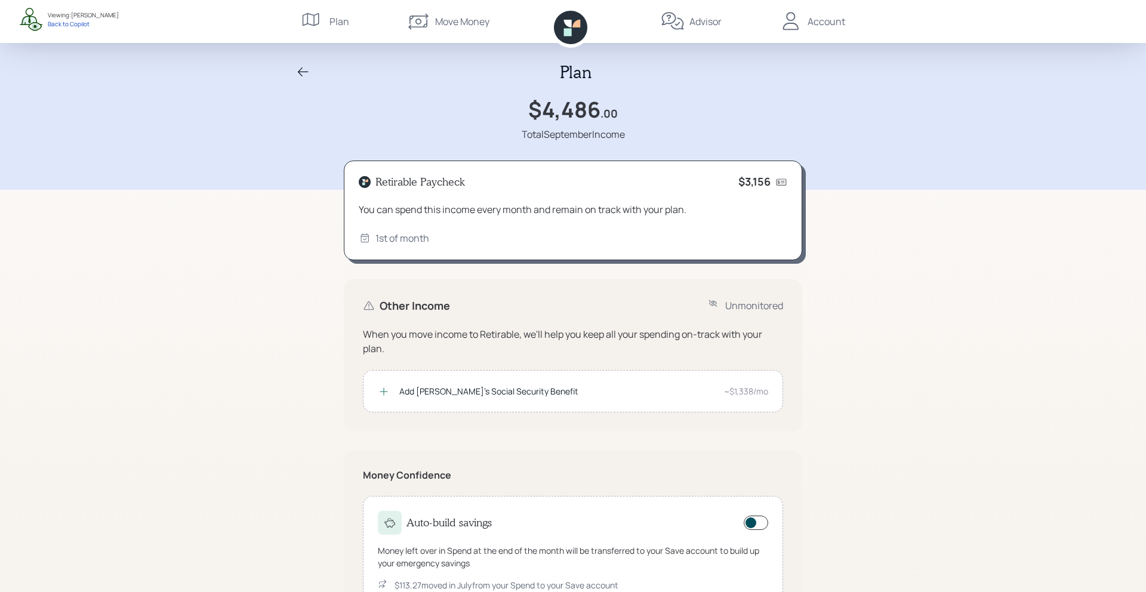
click at [305, 69] on icon at bounding box center [303, 72] width 14 height 14
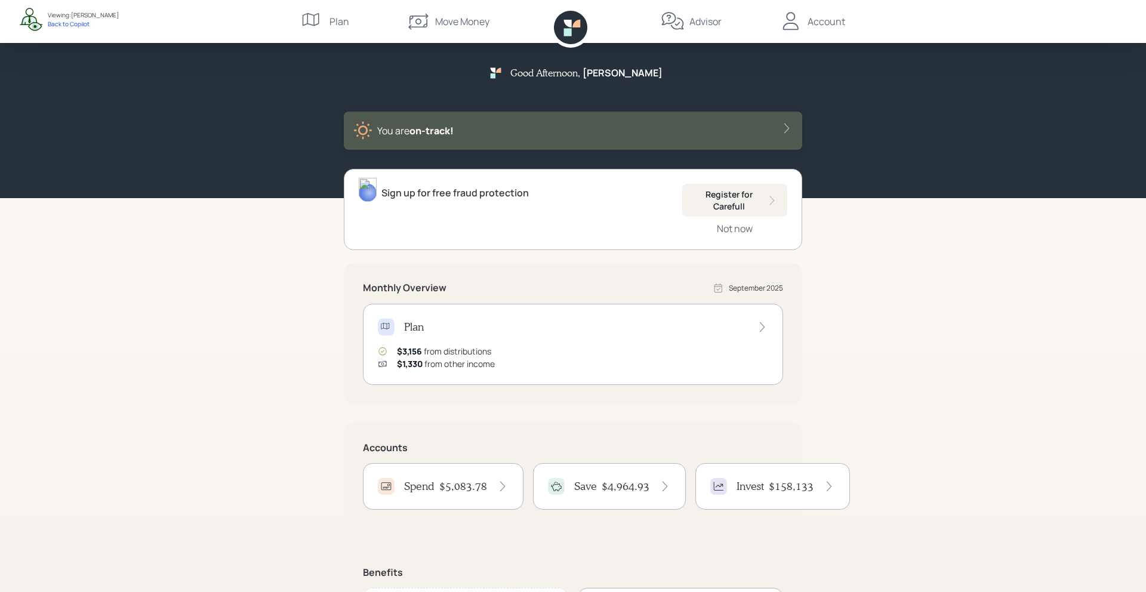
click at [516, 328] on div "Plan" at bounding box center [573, 327] width 390 height 17
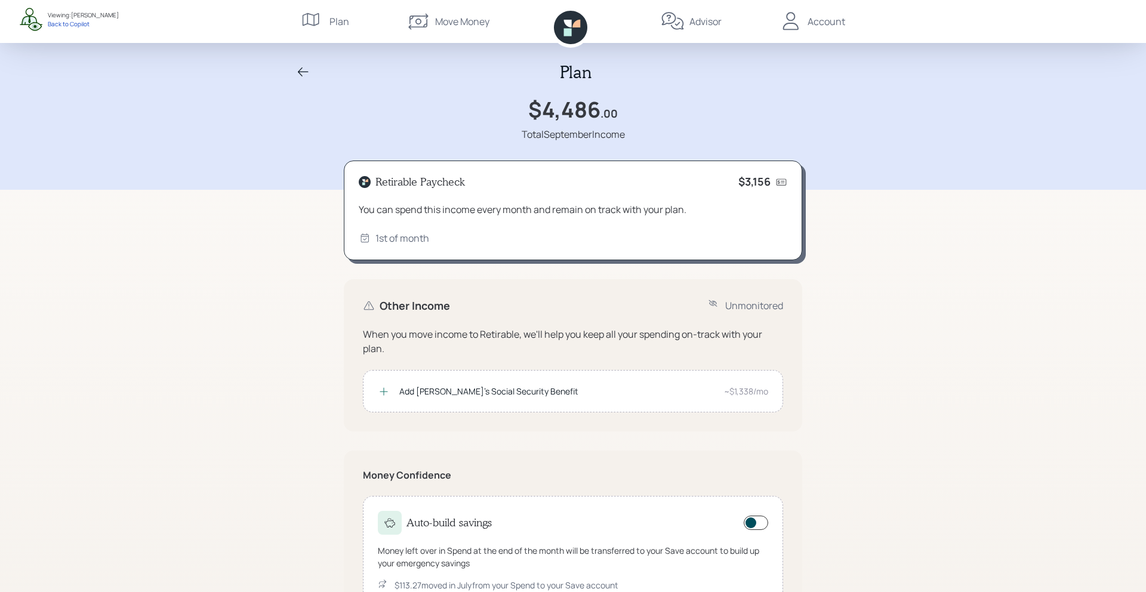
click at [305, 70] on icon at bounding box center [303, 72] width 14 height 14
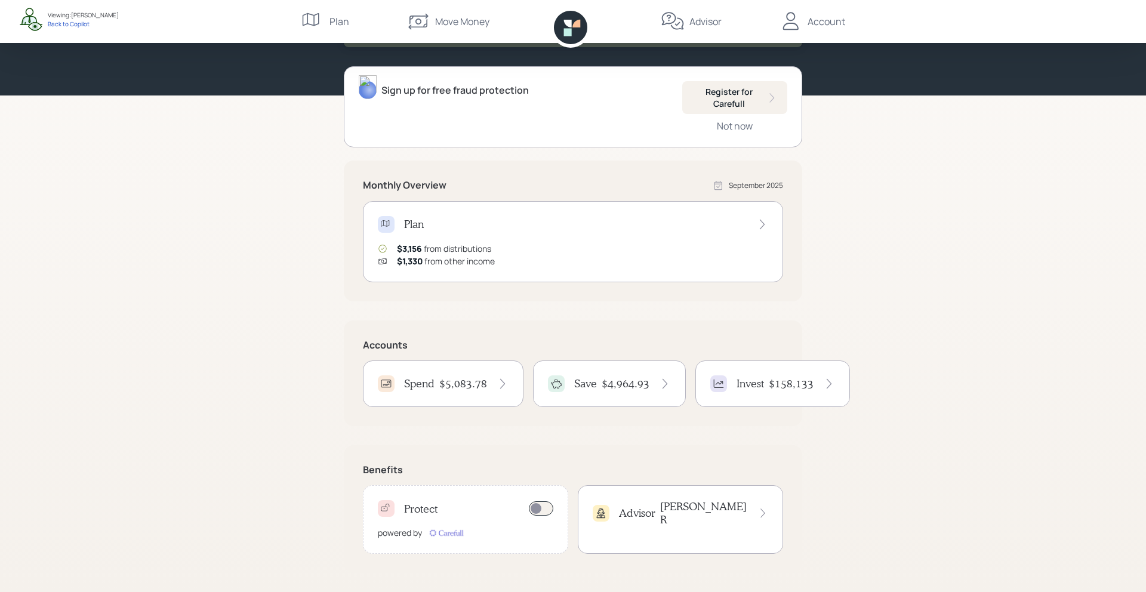
scroll to position [61, 0]
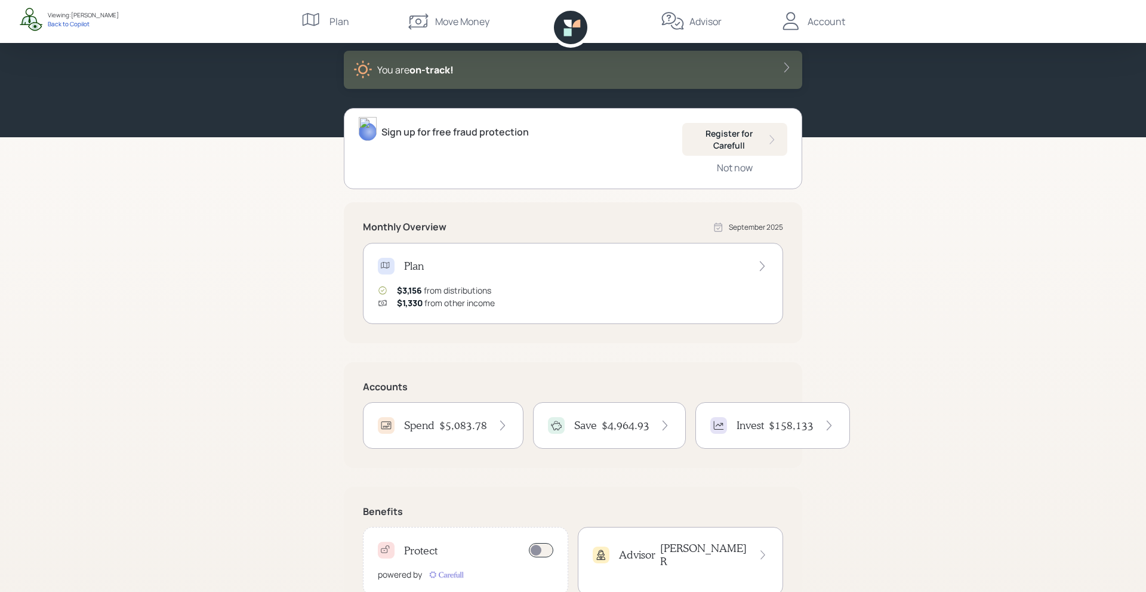
click at [758, 265] on icon at bounding box center [762, 266] width 12 height 12
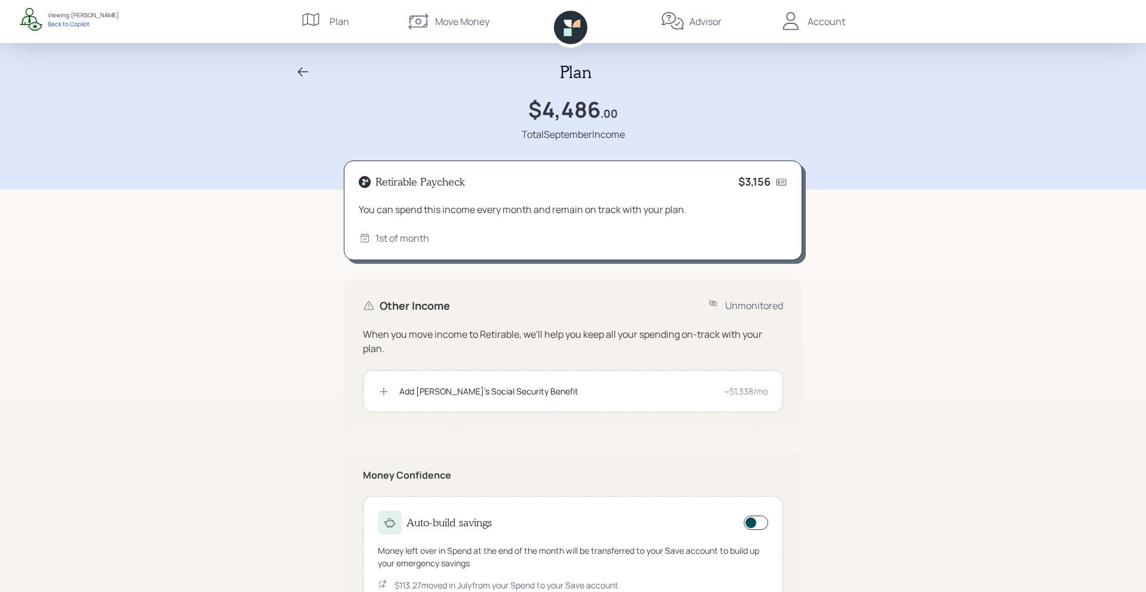
click at [300, 69] on icon at bounding box center [303, 72] width 14 height 14
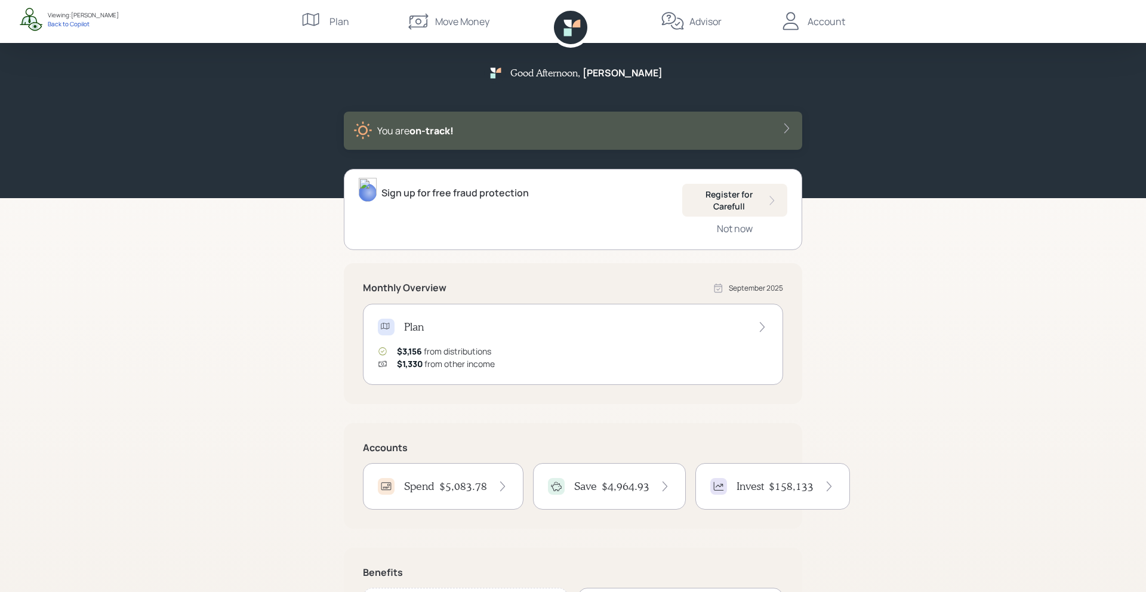
scroll to position [103, 0]
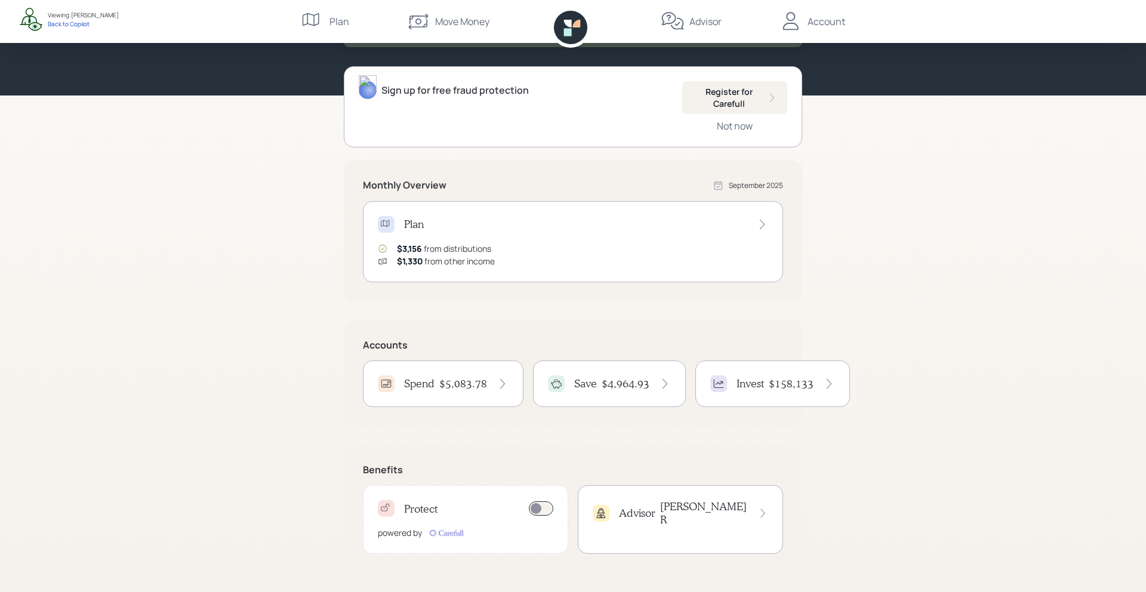
click at [745, 377] on h4 "Invest" at bounding box center [749, 383] width 27 height 13
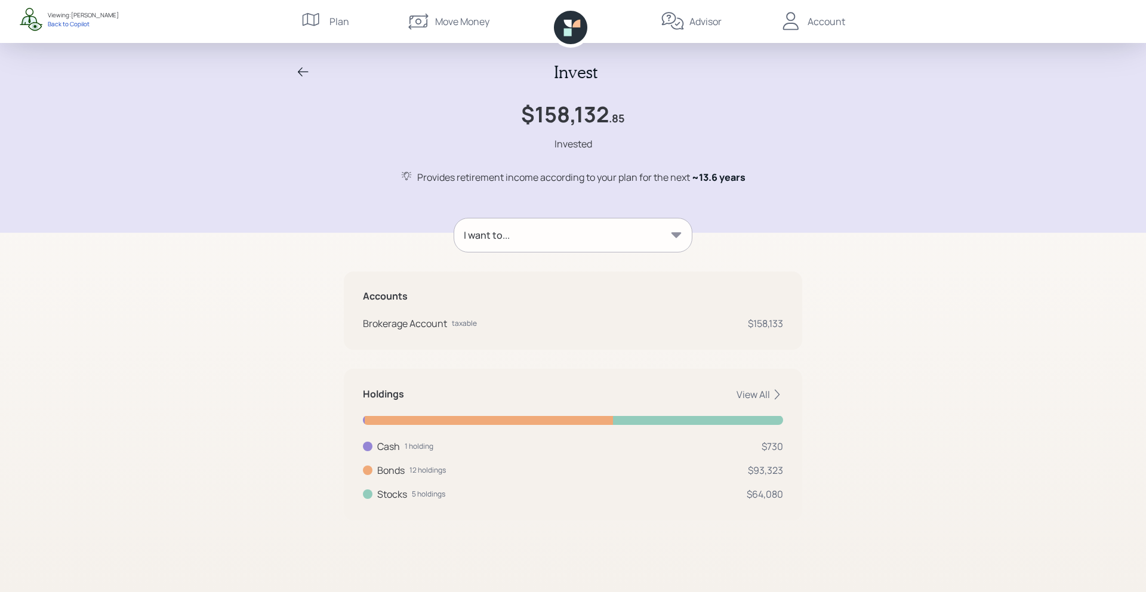
click at [304, 75] on icon at bounding box center [303, 72] width 14 height 14
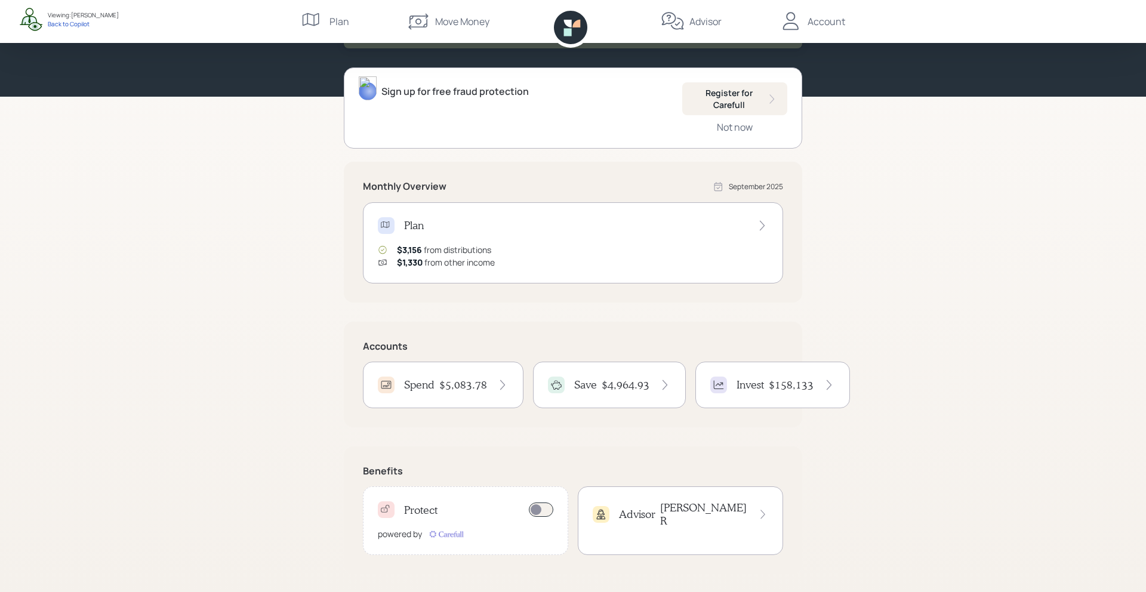
scroll to position [103, 0]
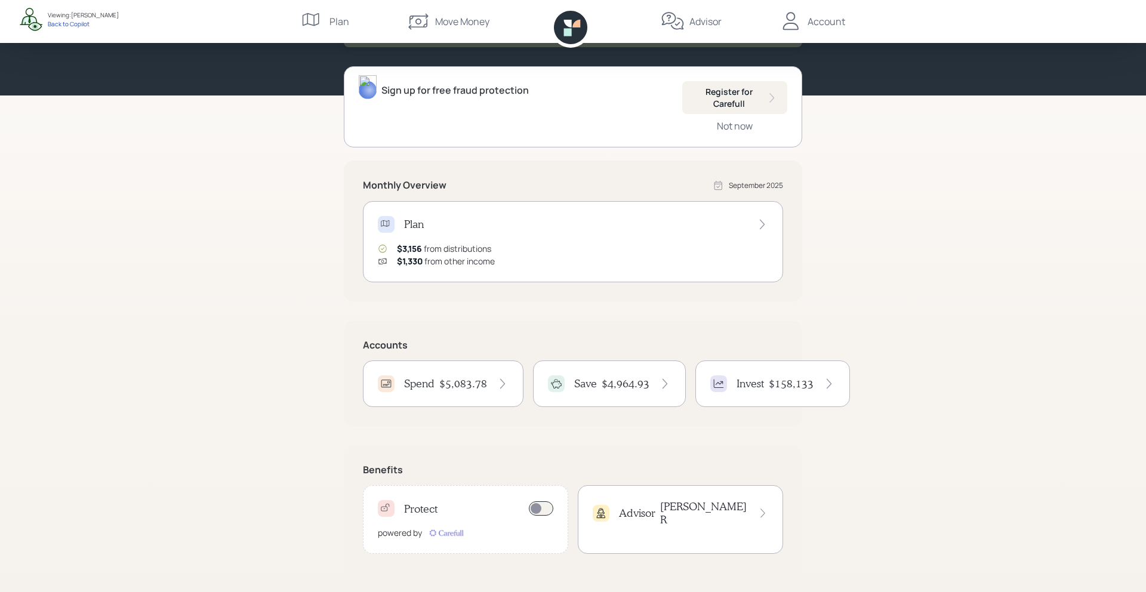
click at [761, 246] on div "$3,156 from distributions $1,330 from other income" at bounding box center [573, 254] width 390 height 25
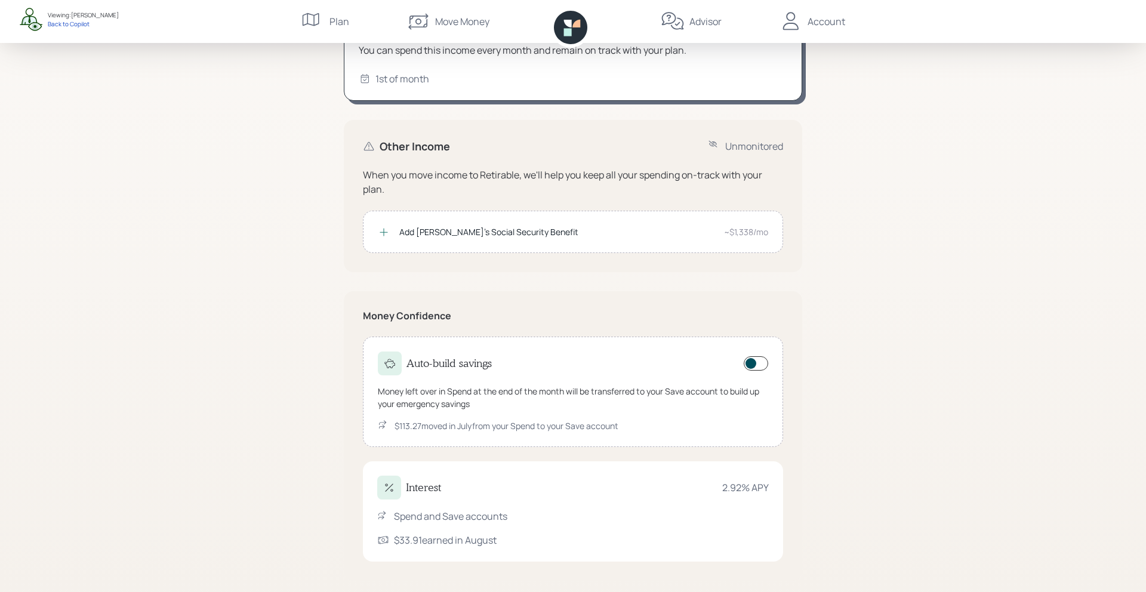
scroll to position [167, 0]
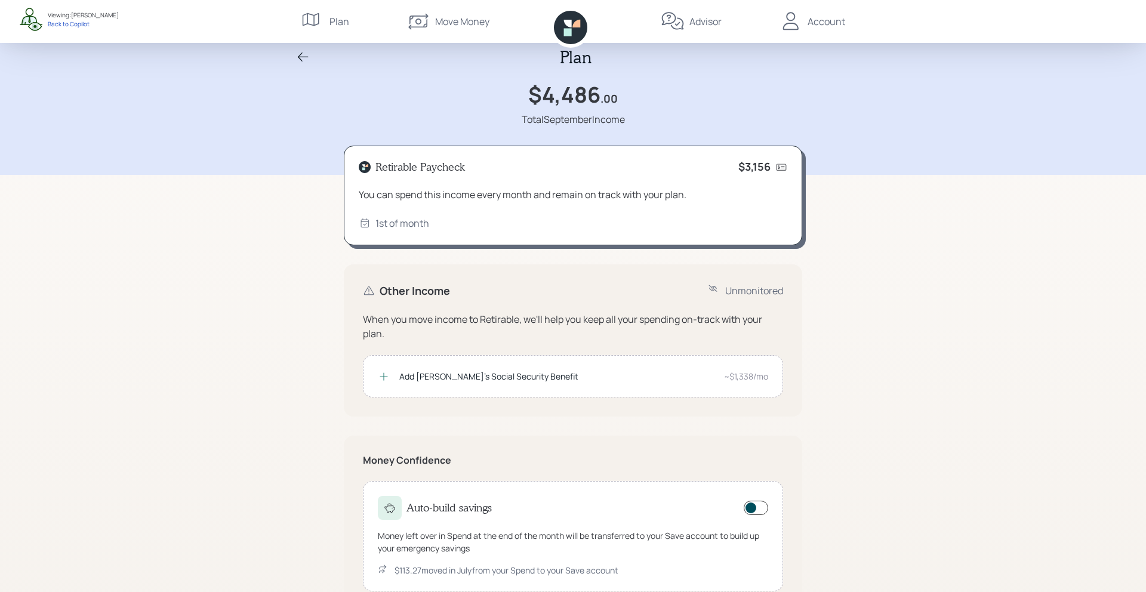
scroll to position [1, 0]
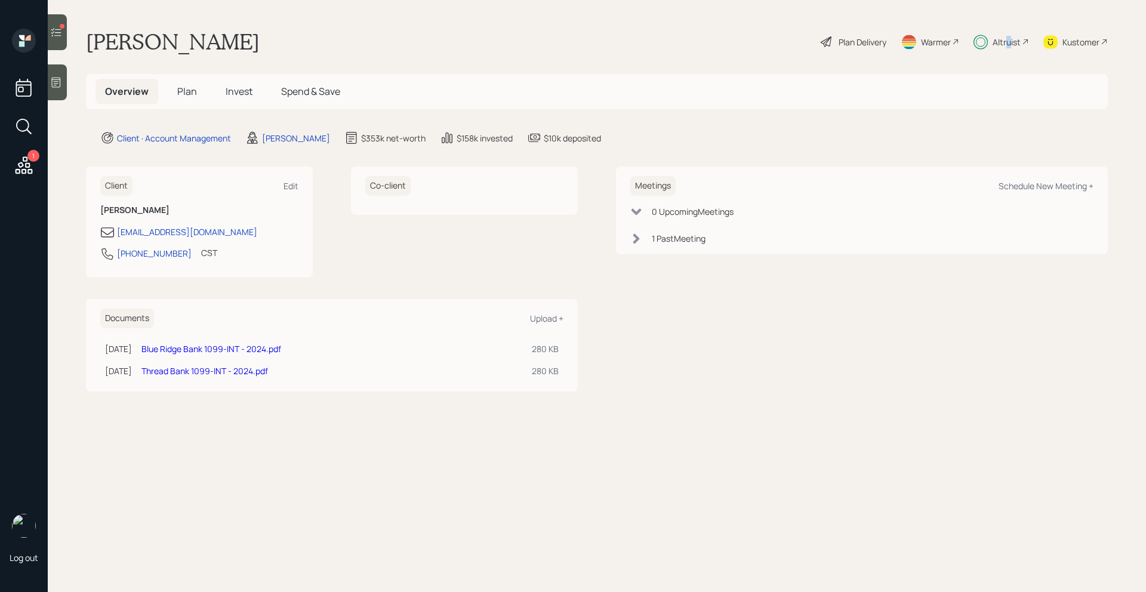
click at [1008, 39] on div "Altruist" at bounding box center [1006, 42] width 28 height 13
click at [858, 41] on div "Plan Delivery" at bounding box center [862, 42] width 48 height 13
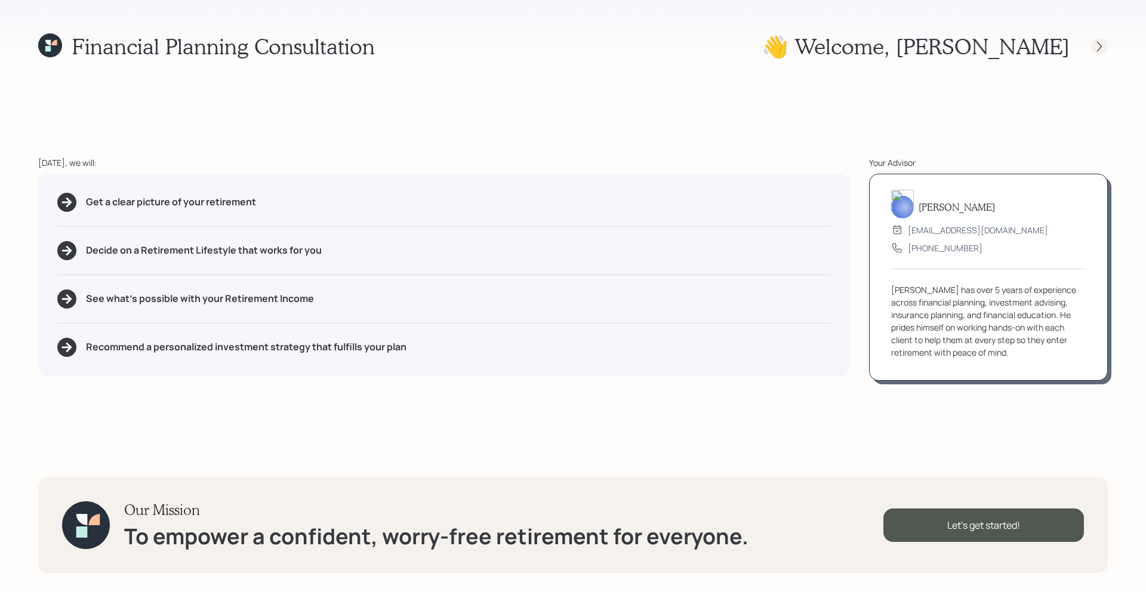
click at [1101, 45] on icon at bounding box center [1099, 47] width 12 height 12
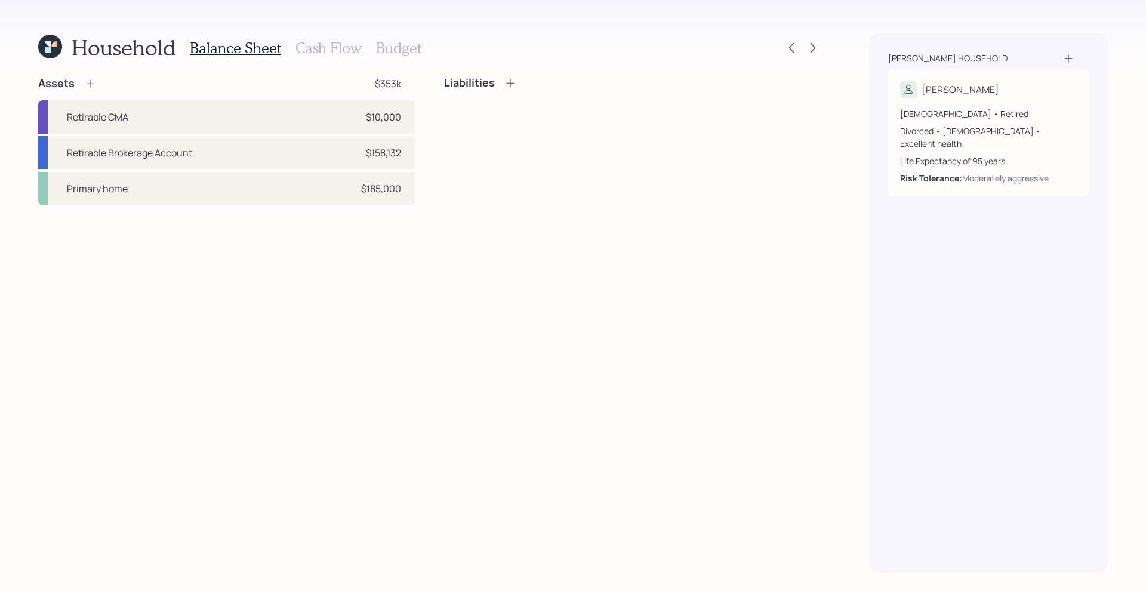
click at [805, 55] on div at bounding box center [802, 47] width 38 height 17
click at [810, 53] on icon at bounding box center [813, 48] width 12 height 12
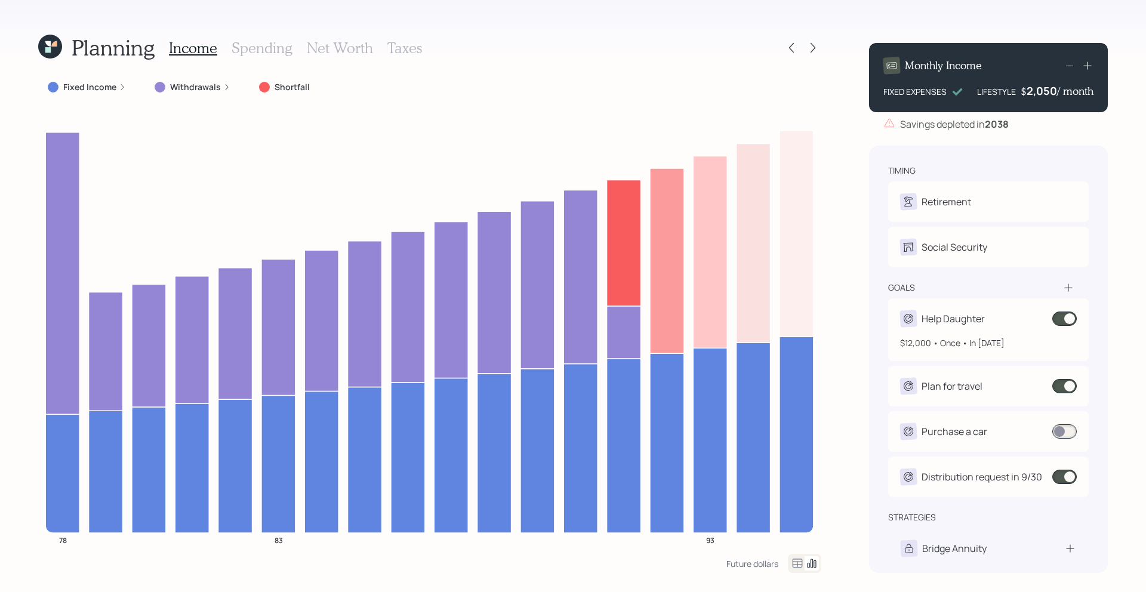
click at [968, 307] on div "Help Daughter $12,000 • Once • In [DATE]" at bounding box center [988, 329] width 200 height 63
select select "0"
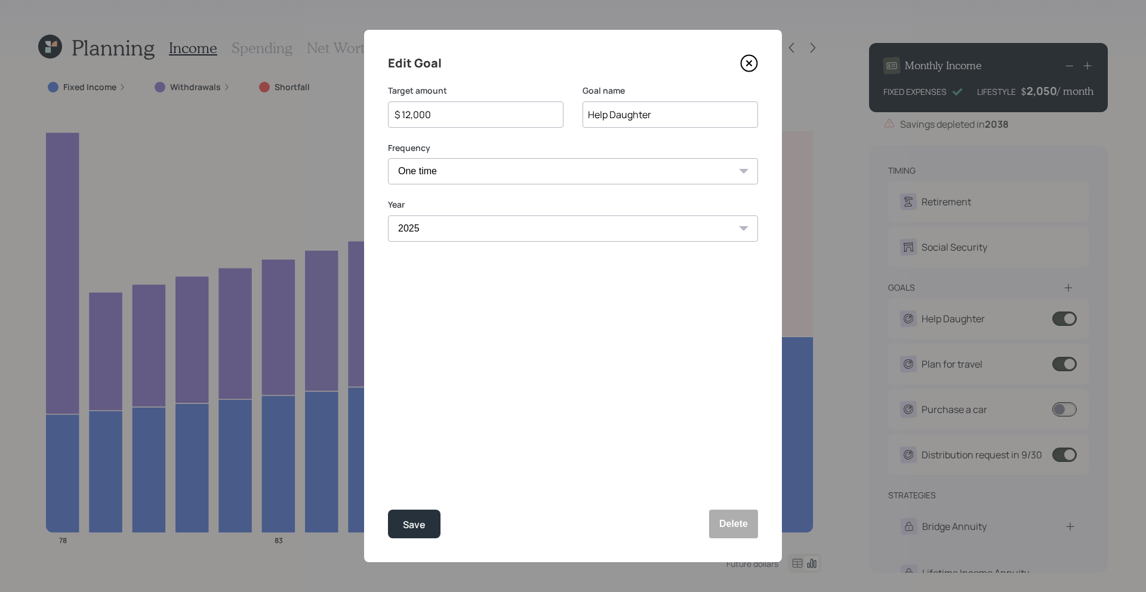
click at [756, 65] on icon at bounding box center [749, 63] width 16 height 16
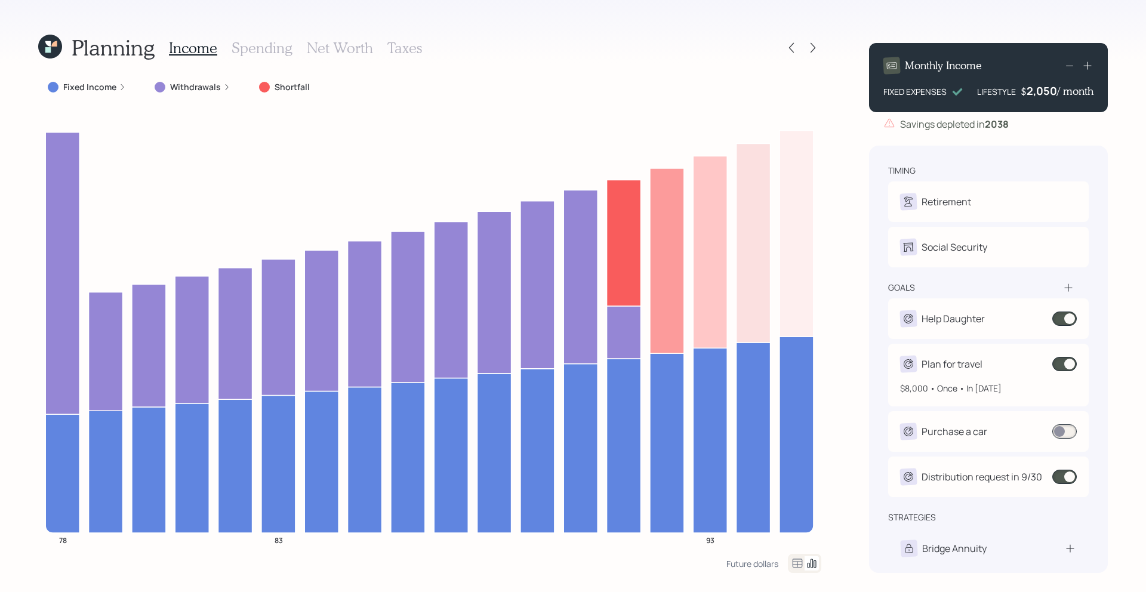
click at [973, 354] on div "Plan for travel $8,000 • Once • In [DATE]" at bounding box center [988, 375] width 200 height 63
select select "0"
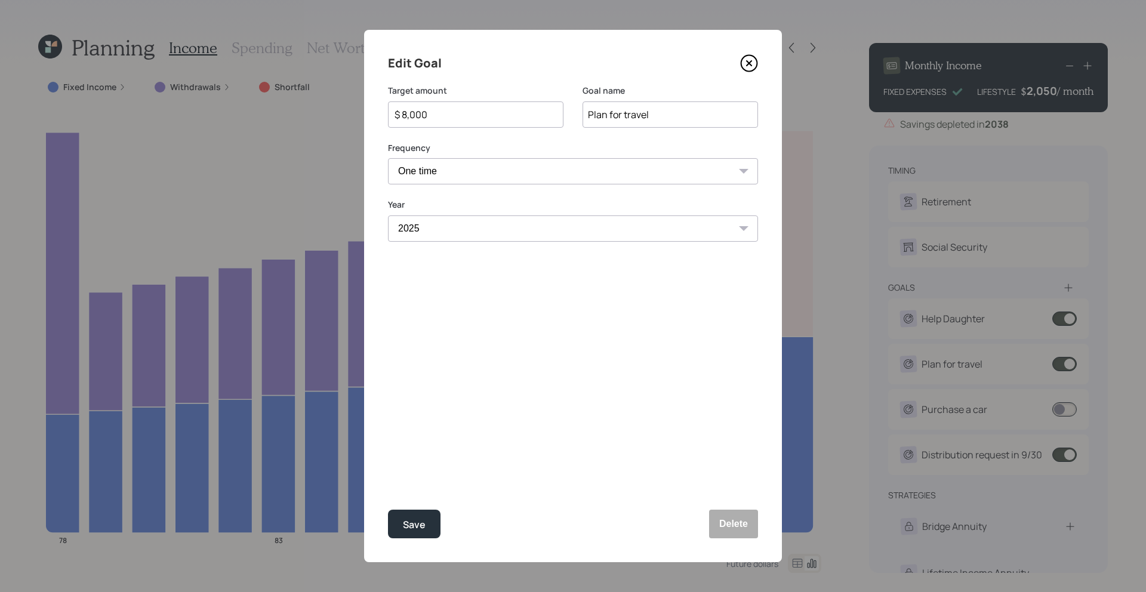
click at [749, 64] on icon at bounding box center [748, 63] width 5 height 5
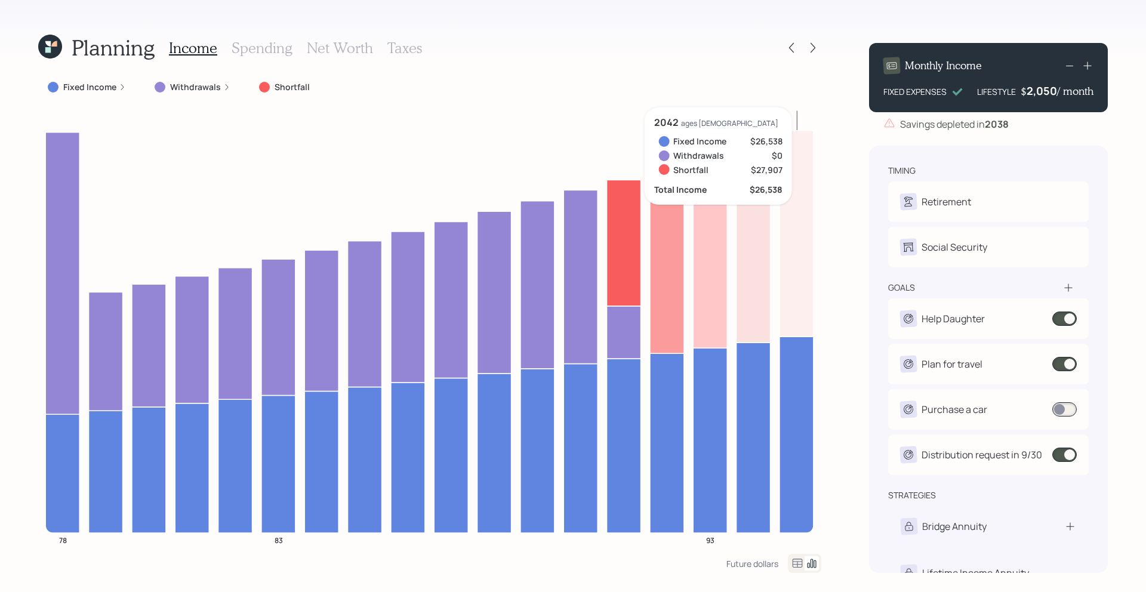
click at [1052, 93] on div "2,050" at bounding box center [1041, 91] width 30 height 14
click at [1052, 93] on div "2050" at bounding box center [1042, 91] width 30 height 14
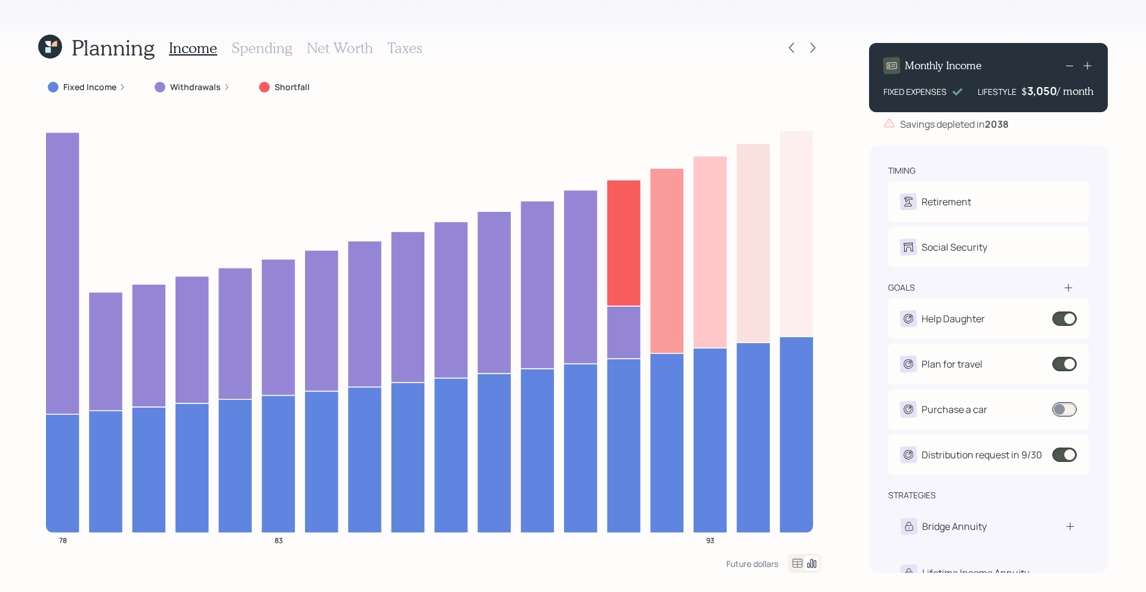
click at [835, 93] on div "Planning Income Spending Net Worth Taxes Fixed Income Withdrawals Shortfall 78 …" at bounding box center [573, 296] width 1146 height 592
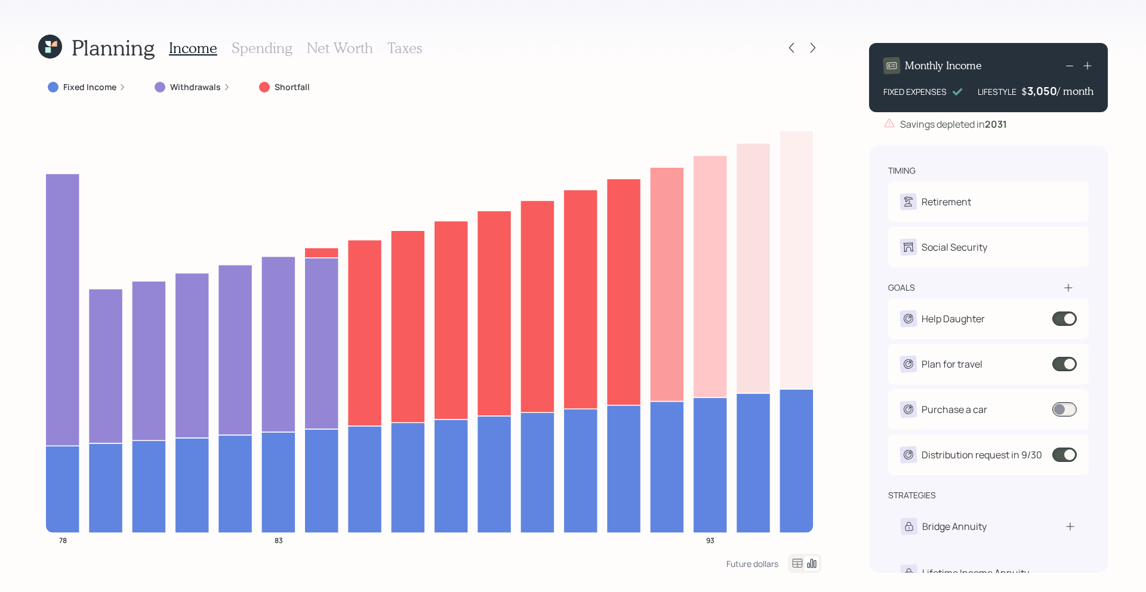
click at [1050, 93] on div "3,050" at bounding box center [1042, 91] width 30 height 14
click at [1050, 93] on div "3050" at bounding box center [1042, 91] width 30 height 14
click at [1038, 90] on div "3050" at bounding box center [1042, 91] width 30 height 14
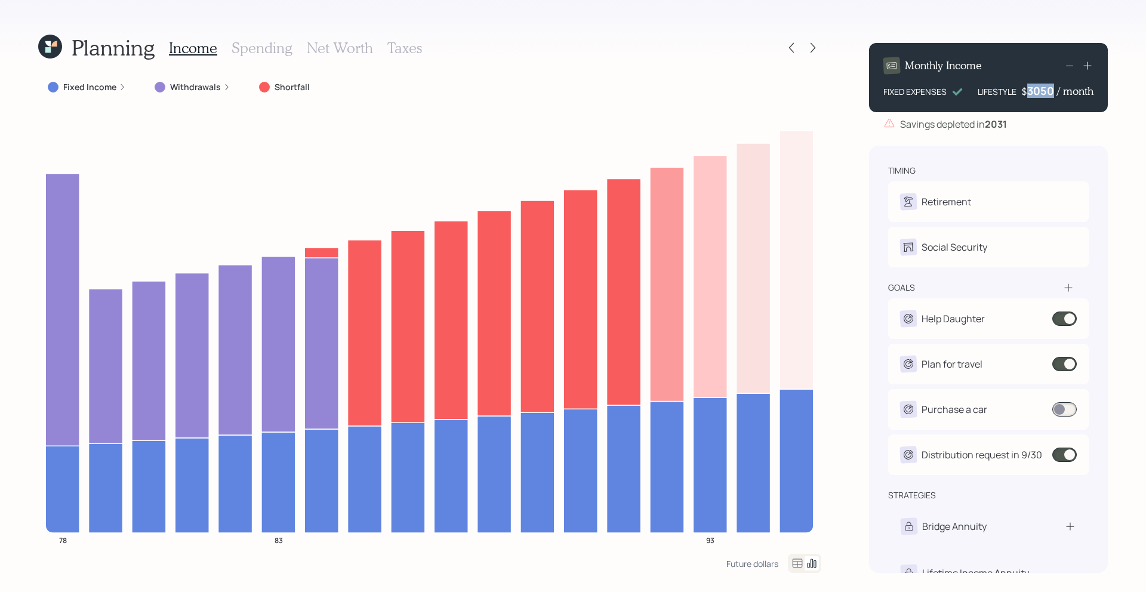
click at [1038, 90] on div "3050" at bounding box center [1042, 91] width 30 height 14
click at [834, 179] on div "Planning Income Spending Net Worth Taxes Fixed Income Withdrawals Shortfall 78 …" at bounding box center [573, 296] width 1146 height 592
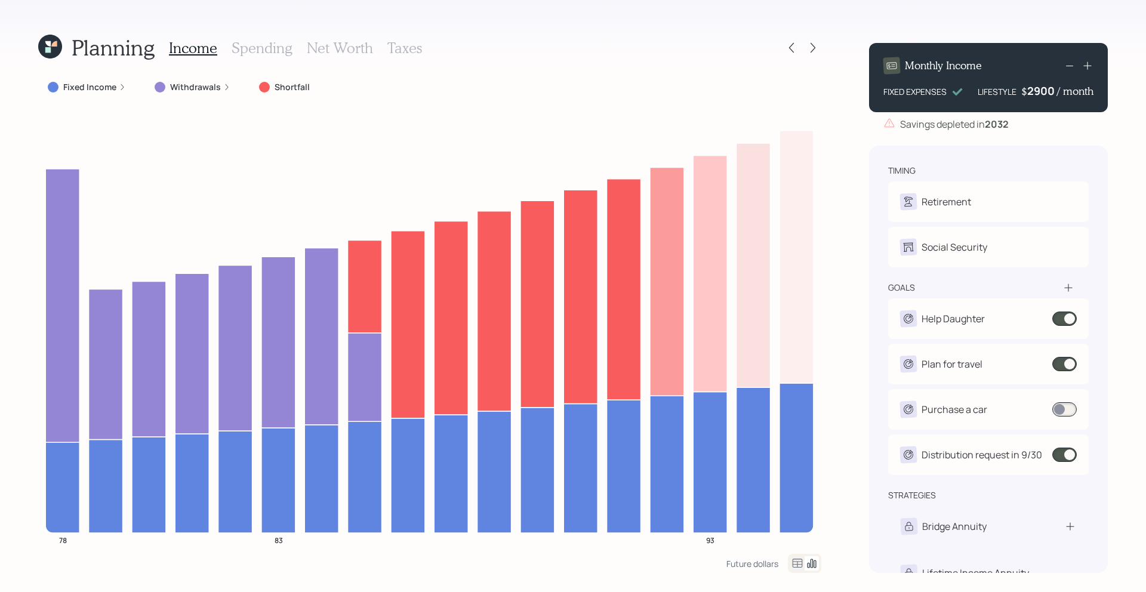
click at [1037, 95] on div "2900" at bounding box center [1042, 91] width 30 height 14
click at [831, 197] on div "Planning Income Spending Net Worth Taxes Fixed Income Withdrawals Shortfall 78 …" at bounding box center [573, 296] width 1146 height 592
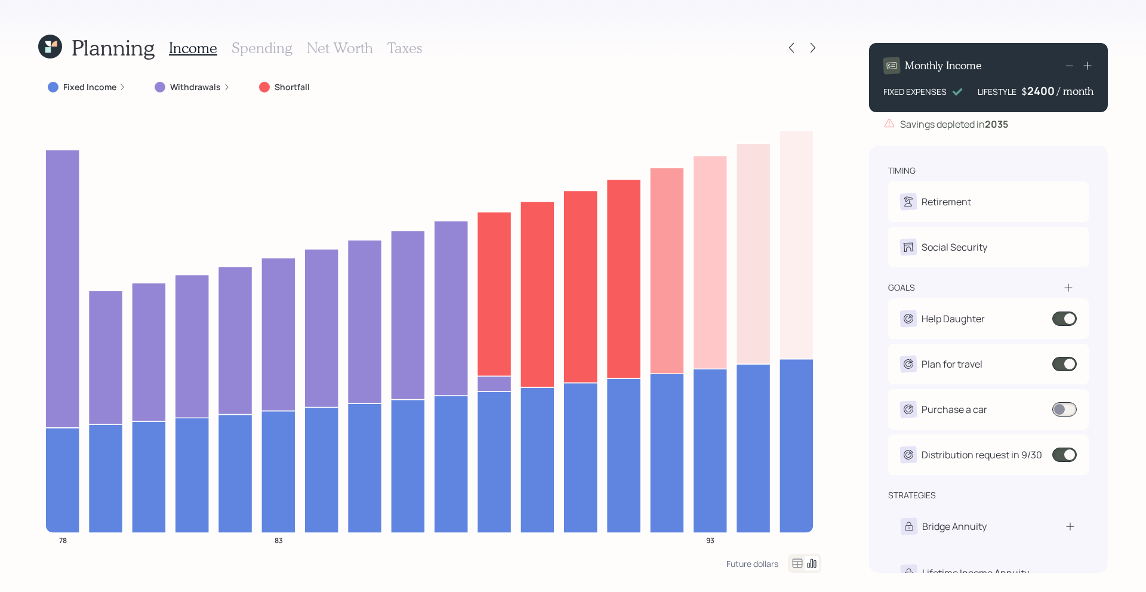
click at [1049, 92] on div "2400" at bounding box center [1042, 91] width 30 height 14
click at [839, 183] on div "Planning Income Spending Net Worth Taxes Fixed Income Withdrawals Shortfall 78 …" at bounding box center [573, 296] width 1146 height 592
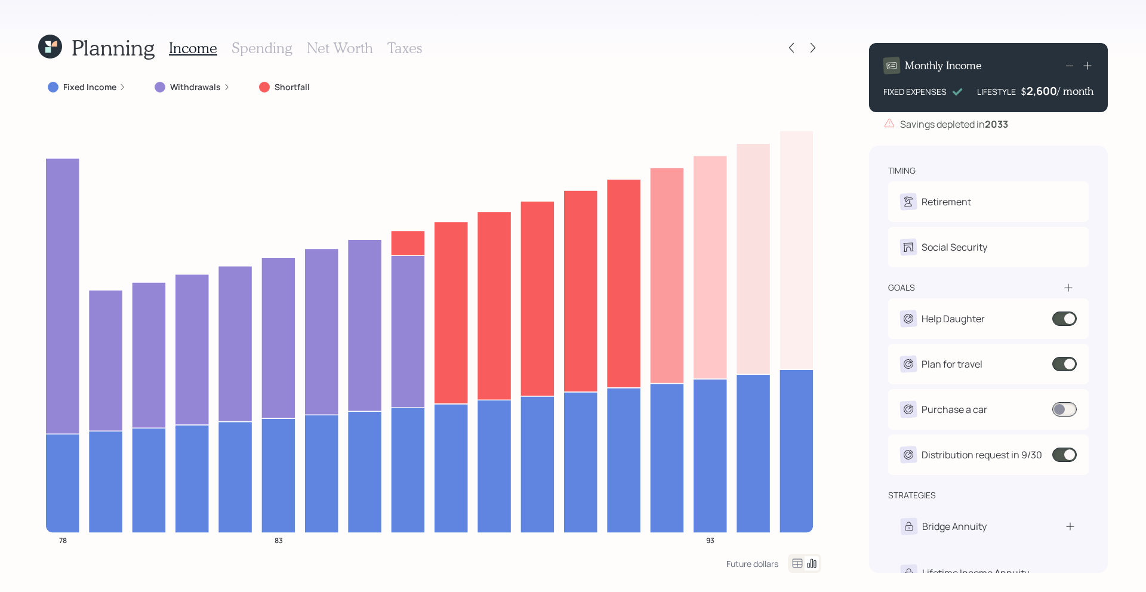
click at [1050, 95] on div "2,600" at bounding box center [1041, 91] width 30 height 14
click at [1050, 95] on div "2600" at bounding box center [1042, 91] width 30 height 14
click at [1042, 93] on div "2600" at bounding box center [1042, 91] width 30 height 14
click at [842, 183] on div "Planning Income Spending Net Worth Taxes Fixed Income Withdrawals Shortfall 78 …" at bounding box center [573, 296] width 1146 height 592
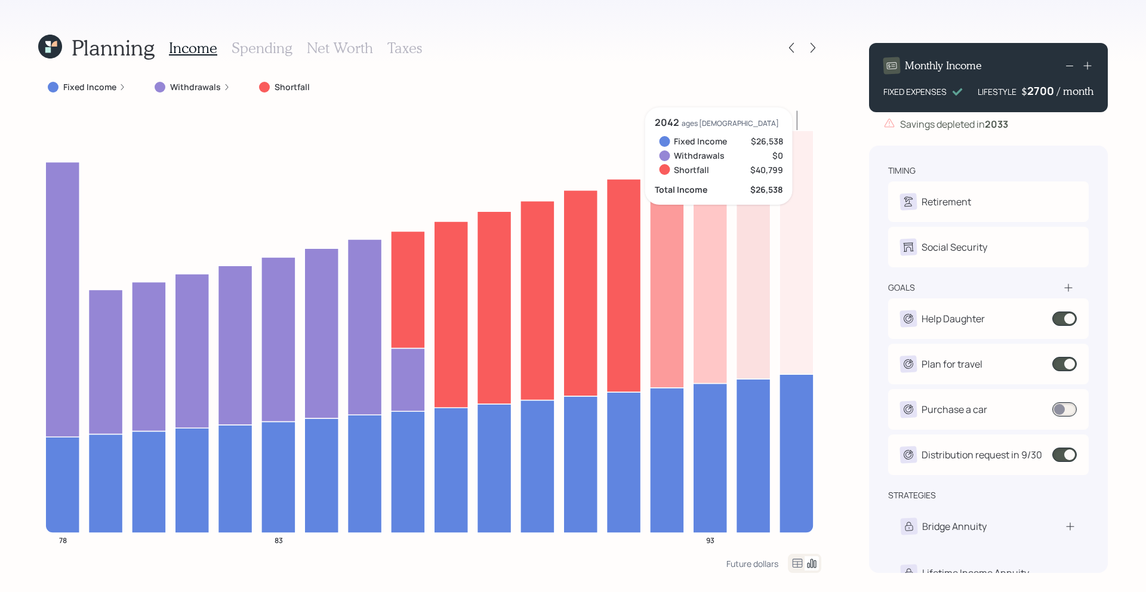
click at [1043, 88] on div "2700" at bounding box center [1042, 91] width 30 height 14
click at [844, 164] on div "Planning Income Spending Net Worth Taxes Fixed Income Withdrawals Shortfall 78 …" at bounding box center [573, 296] width 1146 height 592
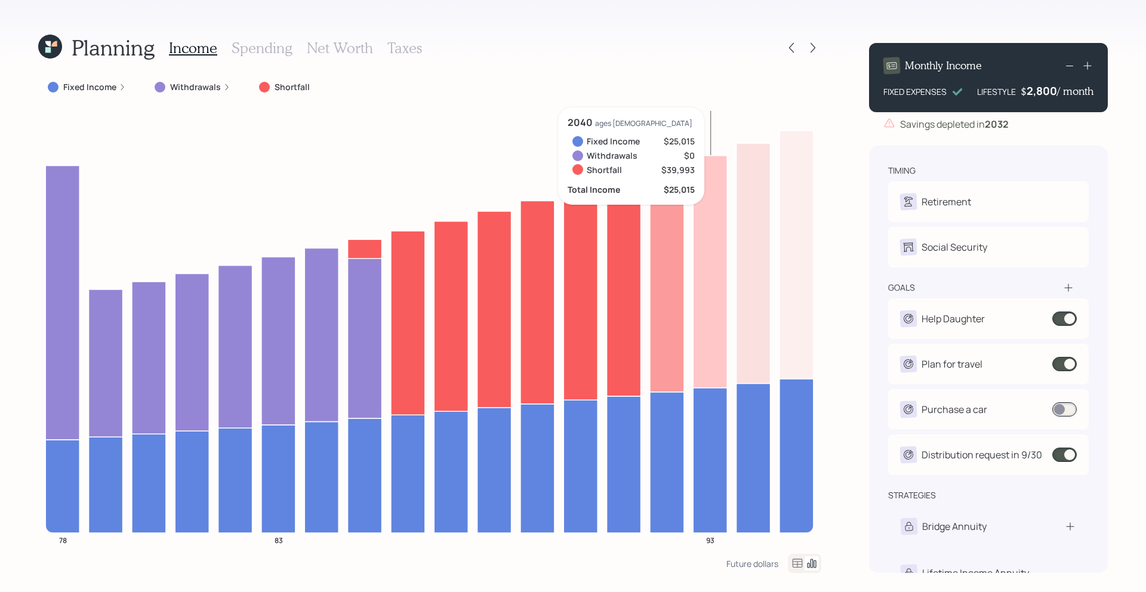
click at [1048, 88] on div "2,800" at bounding box center [1041, 91] width 30 height 14
click at [1048, 88] on div "2800" at bounding box center [1042, 91] width 30 height 14
click at [841, 187] on div "Planning Income Spending Net Worth Taxes Fixed Income Withdrawals Shortfall 78 …" at bounding box center [573, 296] width 1146 height 592
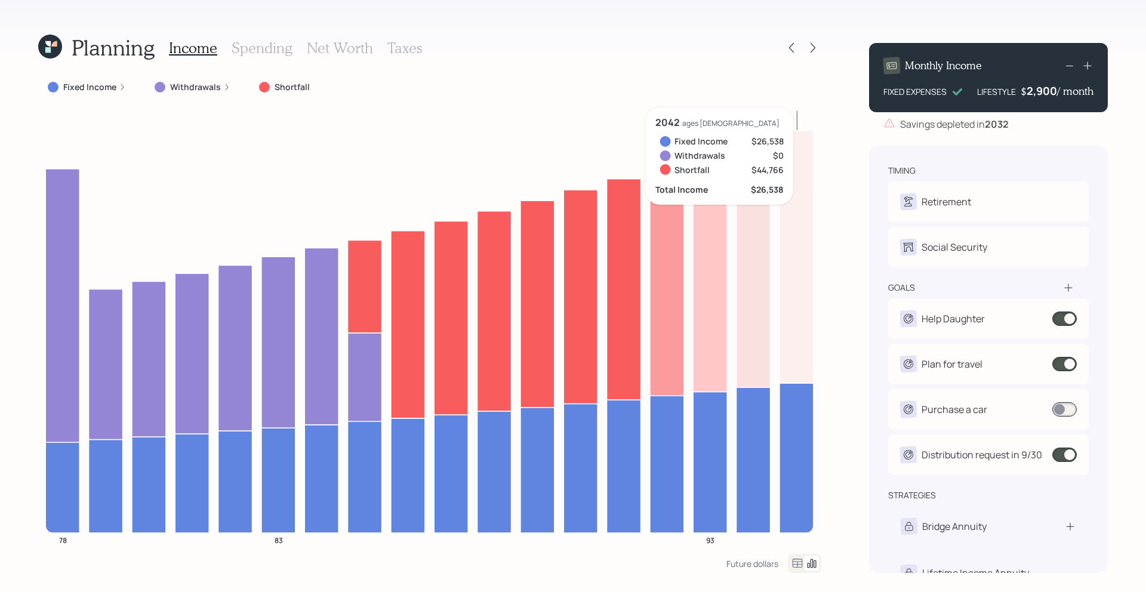
click at [1044, 95] on div "2,900" at bounding box center [1041, 91] width 30 height 14
click at [1044, 95] on div "2900" at bounding box center [1042, 91] width 30 height 14
click at [821, 178] on div "Planning Income Spending Net Worth Taxes Fixed Income Withdrawals Shortfall 78 …" at bounding box center [573, 296] width 1146 height 592
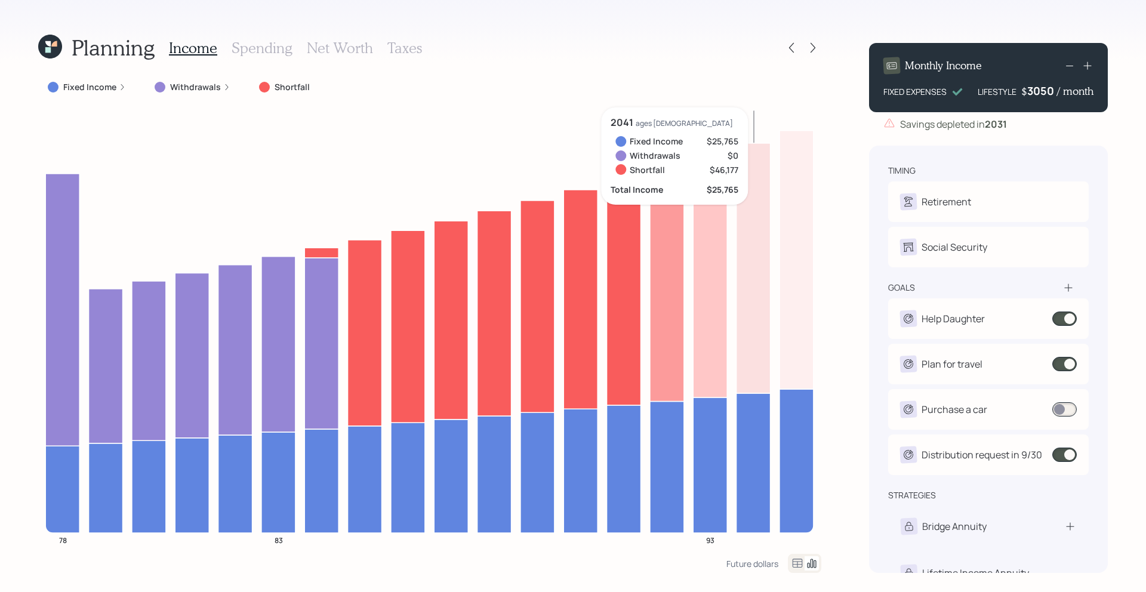
click at [1051, 92] on div "3050" at bounding box center [1042, 91] width 30 height 14
click at [1047, 94] on div "3050" at bounding box center [1042, 91] width 30 height 14
click at [858, 195] on div "Planning Income Spending Net Worth Taxes Fixed Income Withdrawals Shortfall 78 …" at bounding box center [573, 296] width 1146 height 592
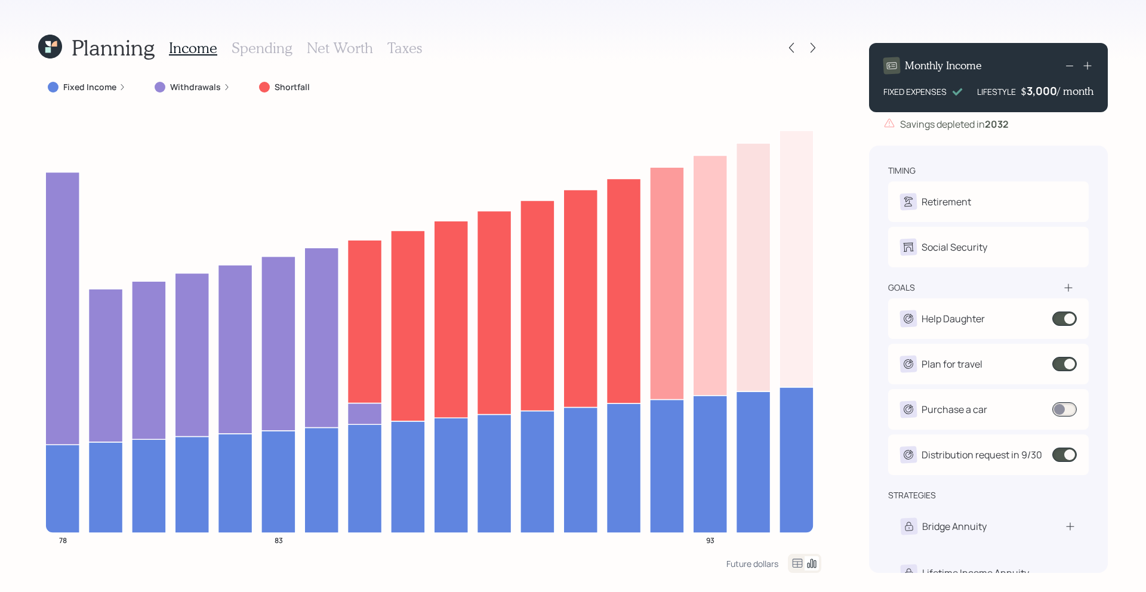
click at [852, 275] on div "Planning Income Spending Net Worth Taxes Fixed Income Withdrawals Shortfall 78 …" at bounding box center [573, 296] width 1146 height 592
click at [53, 55] on icon at bounding box center [50, 47] width 24 height 24
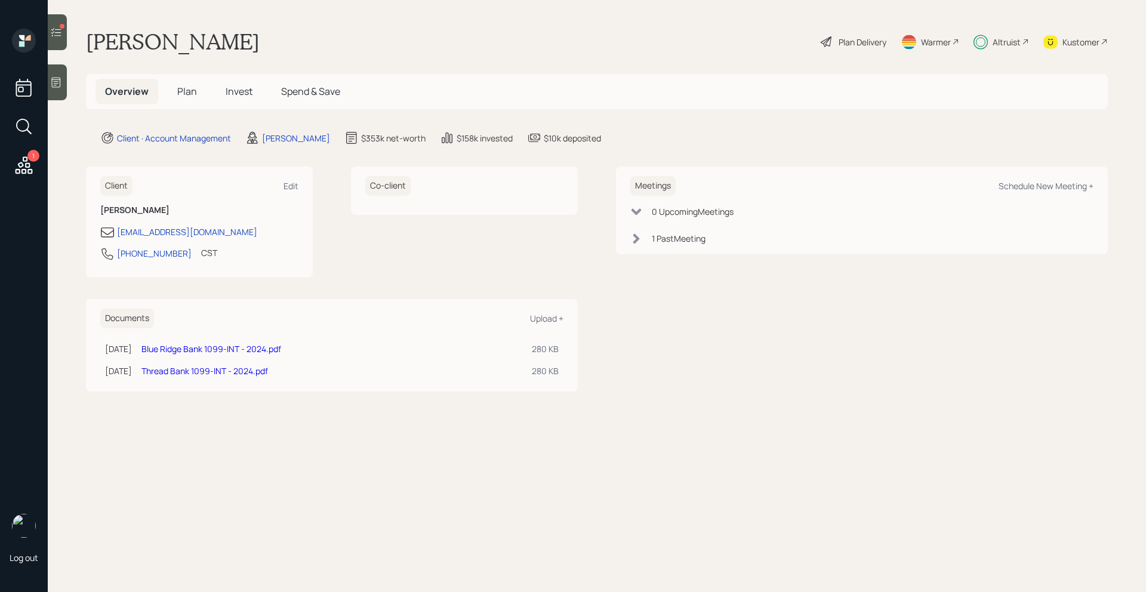
click at [57, 38] on icon at bounding box center [56, 32] width 12 height 12
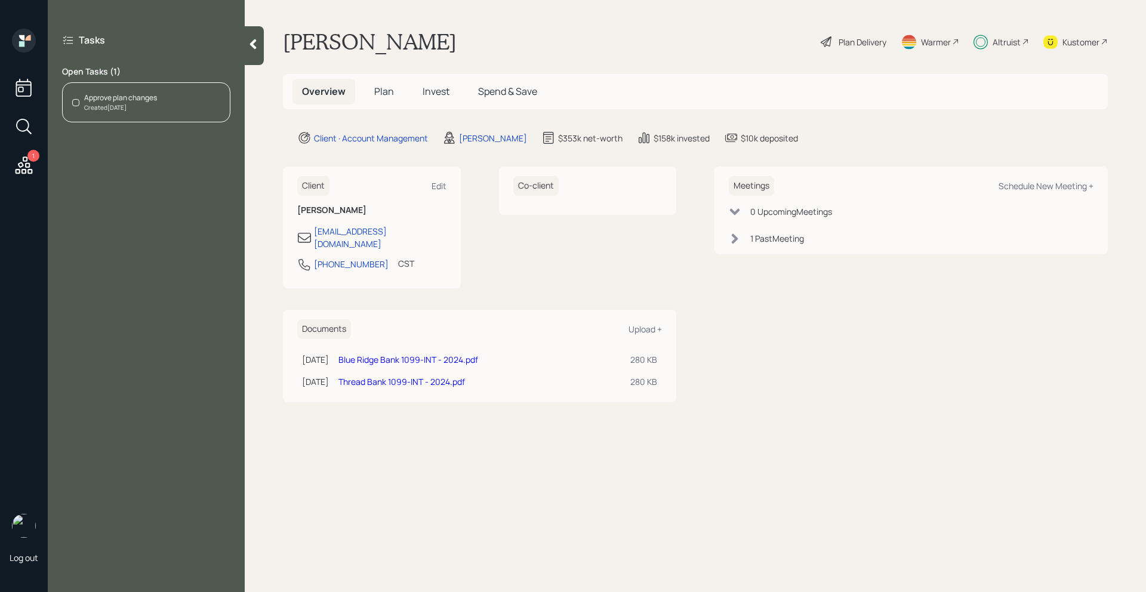
click at [187, 94] on div "Approve plan changes Created [DATE]" at bounding box center [146, 102] width 168 height 40
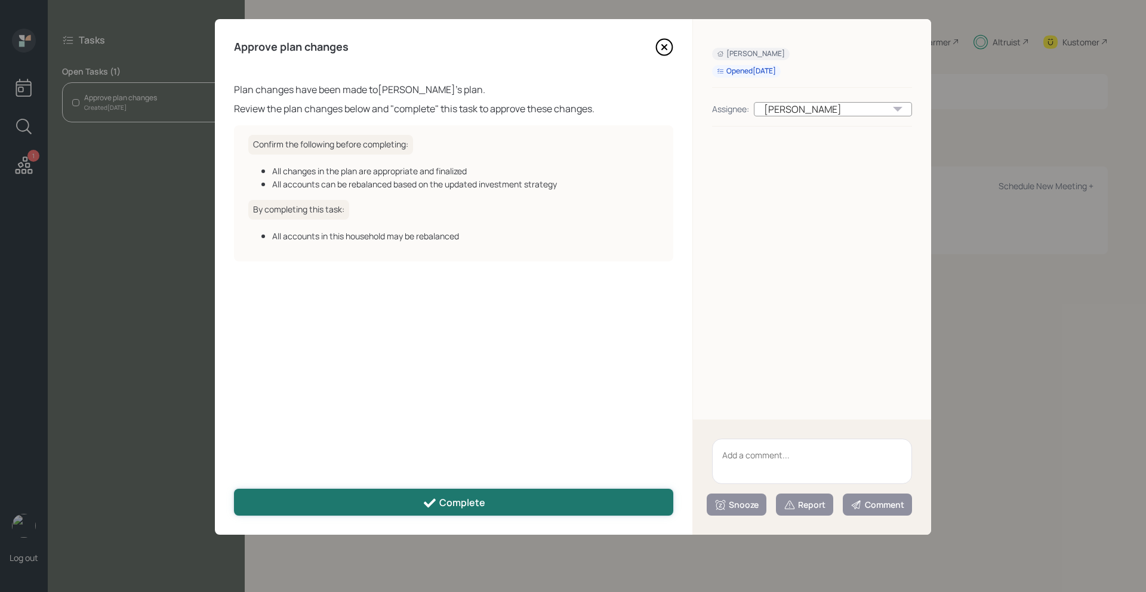
click at [431, 503] on icon at bounding box center [430, 502] width 12 height 9
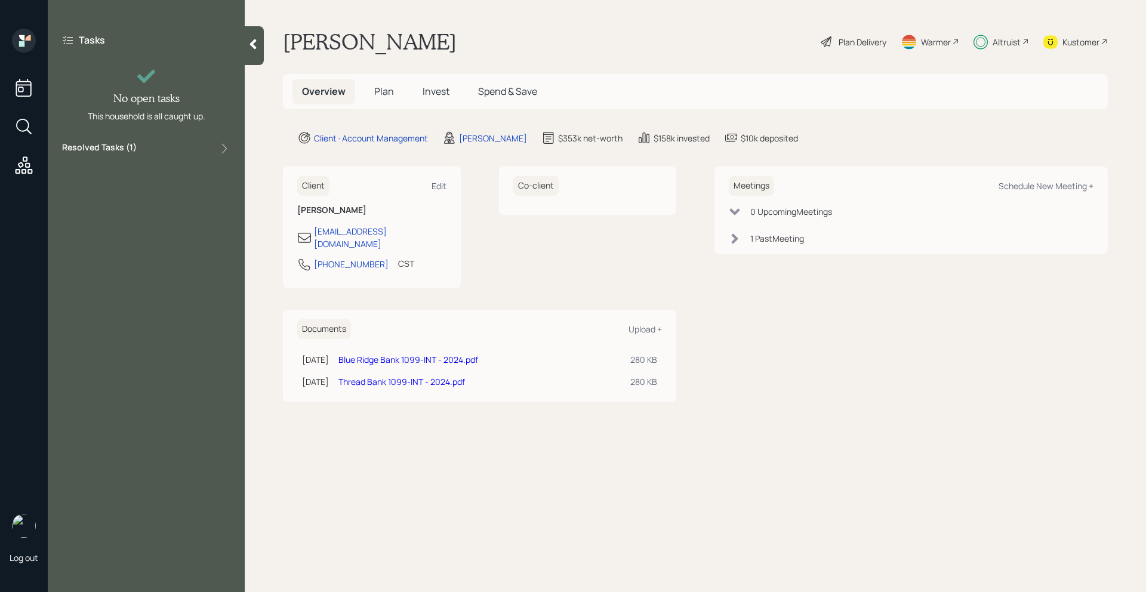
click at [254, 39] on icon at bounding box center [253, 44] width 12 height 12
